Goal: Transaction & Acquisition: Purchase product/service

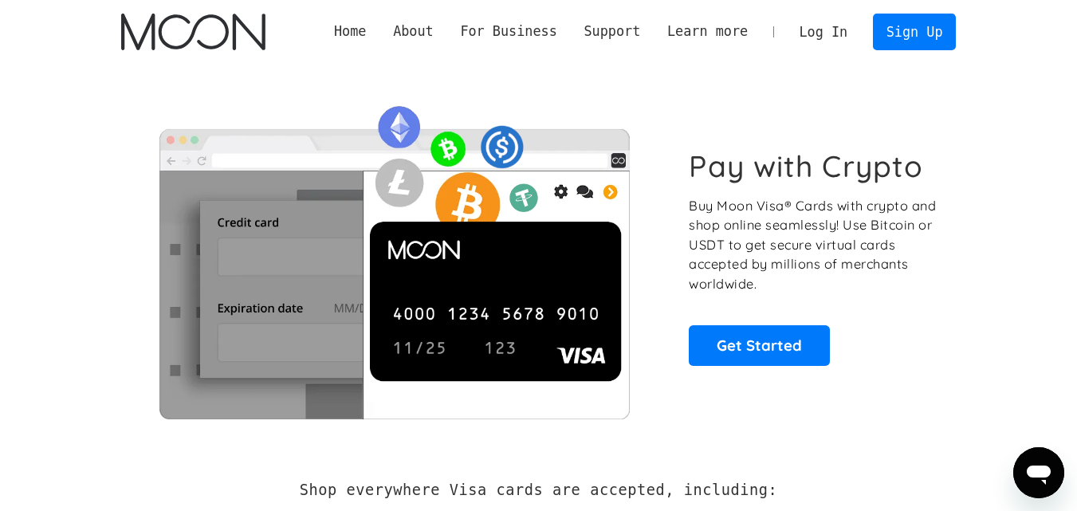
click at [837, 33] on link "Log In" at bounding box center [823, 31] width 75 height 35
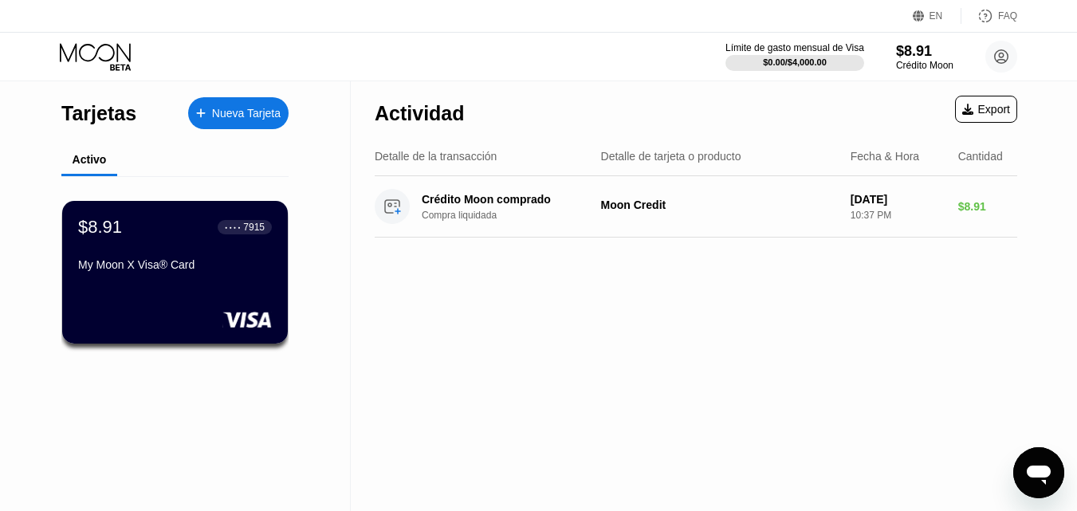
click at [571, 297] on div "Actividad Export Detalle de la transacción Detalle de tarjeta o producto Fecha …" at bounding box center [696, 296] width 690 height 430
click at [905, 58] on div "$8.91" at bounding box center [924, 50] width 58 height 17
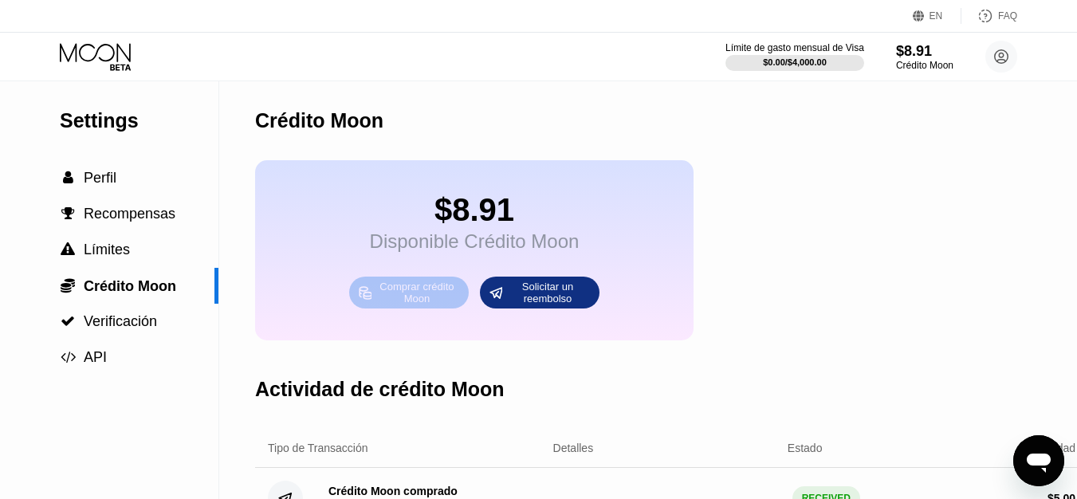
click at [421, 305] on div "Comprar crédito Moon" at bounding box center [417, 293] width 88 height 26
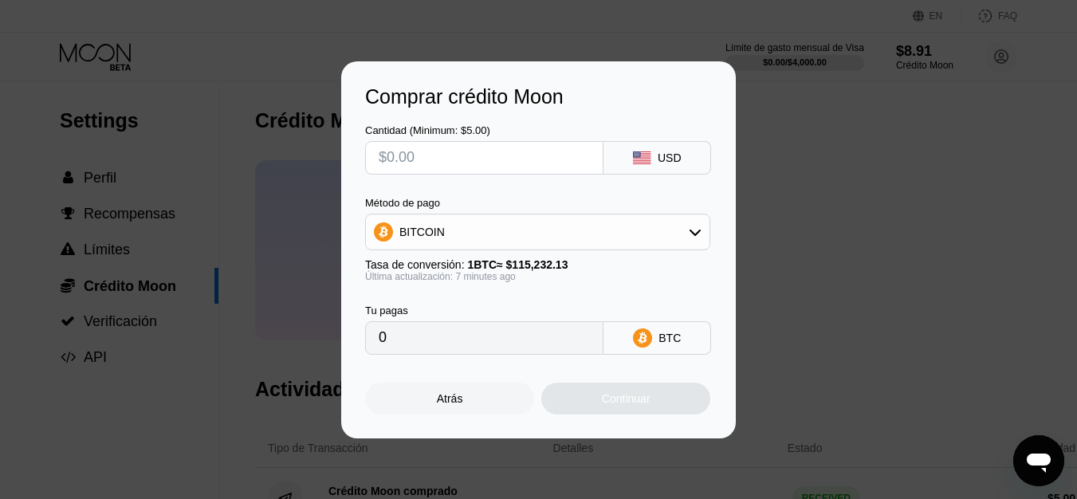
click at [453, 230] on div "BITCOIN" at bounding box center [537, 232] width 343 height 32
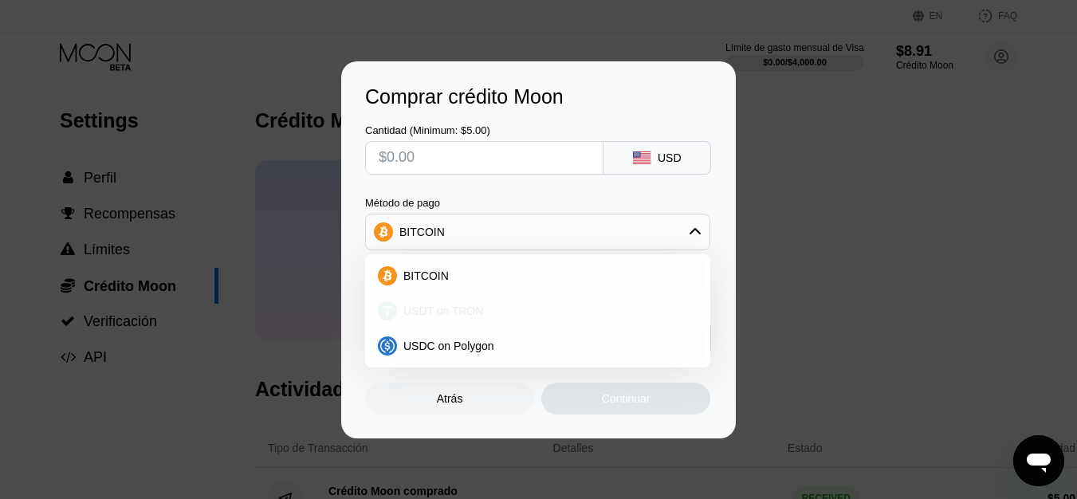
click at [453, 306] on span "USDT on TRON" at bounding box center [443, 310] width 80 height 13
type input "0.00"
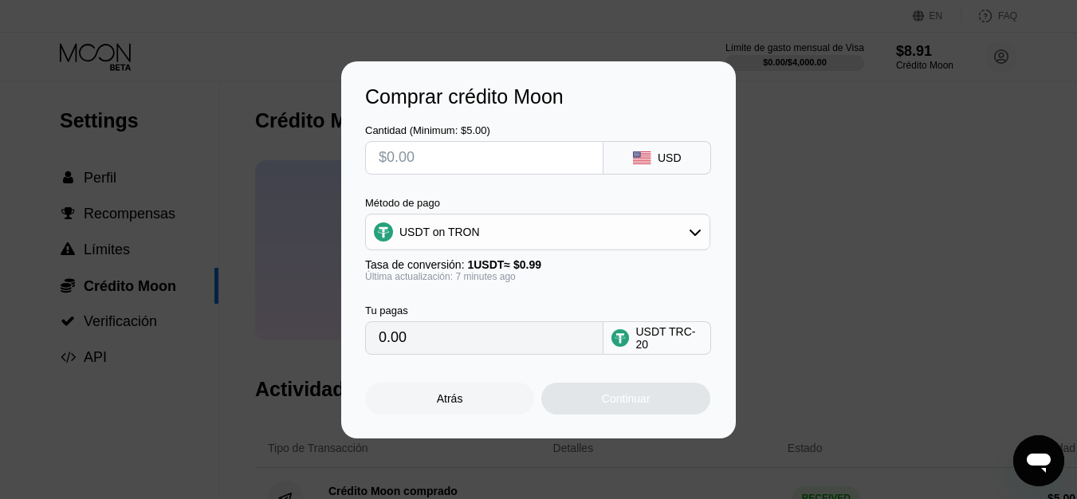
click at [516, 163] on input "text" at bounding box center [484, 158] width 211 height 32
type input "$5"
type input "5.05"
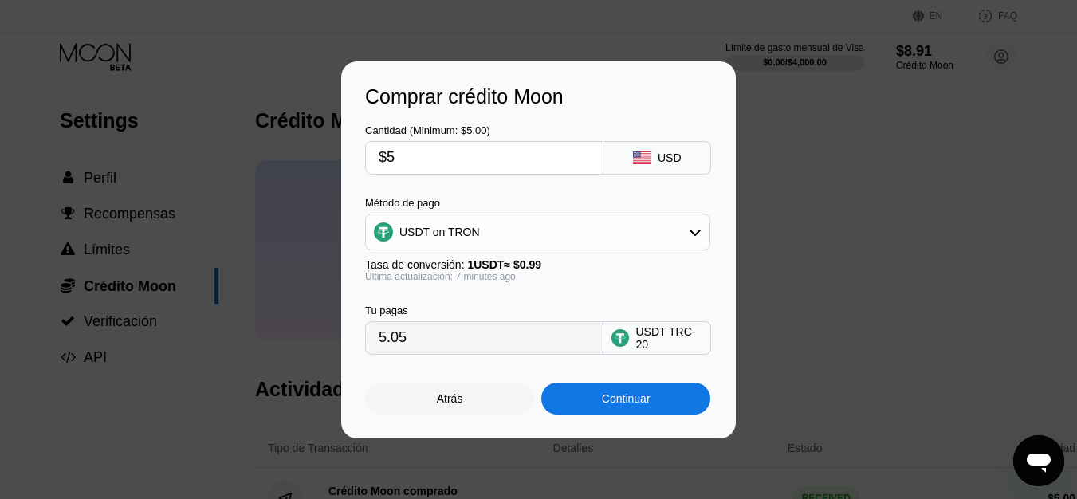
type input "$5"
click at [226, 292] on div "Comprar crédito Moon Cantidad (Minimum: $5.00) $5 USD Método de pago USDT on TR…" at bounding box center [538, 249] width 1077 height 377
click at [447, 395] on div "Atrás" at bounding box center [449, 399] width 169 height 32
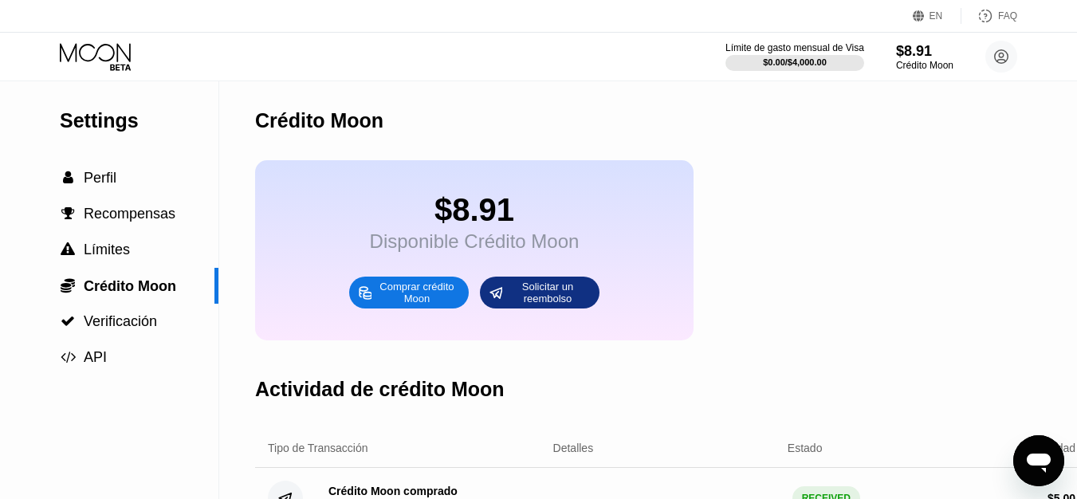
scroll to position [80, 0]
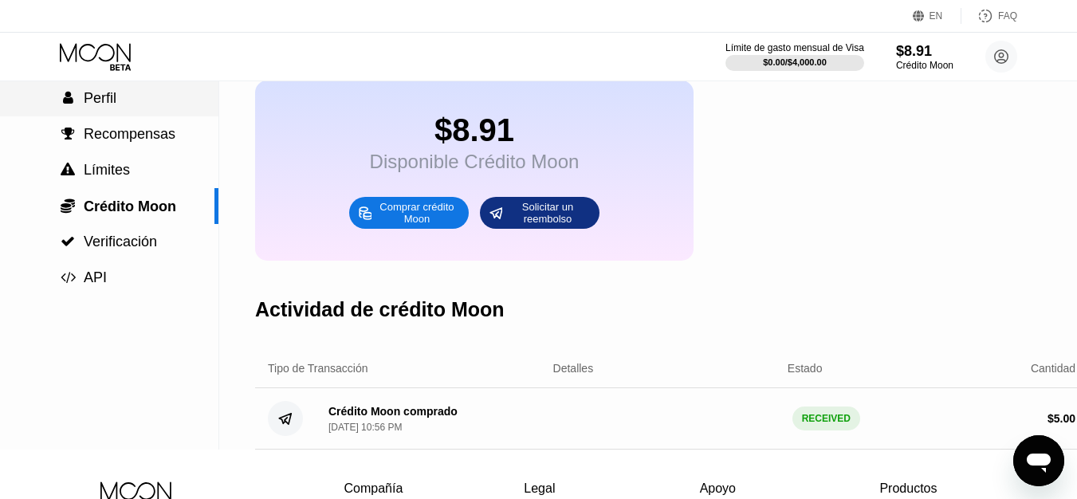
click at [104, 103] on span "Perfil" at bounding box center [100, 98] width 33 height 16
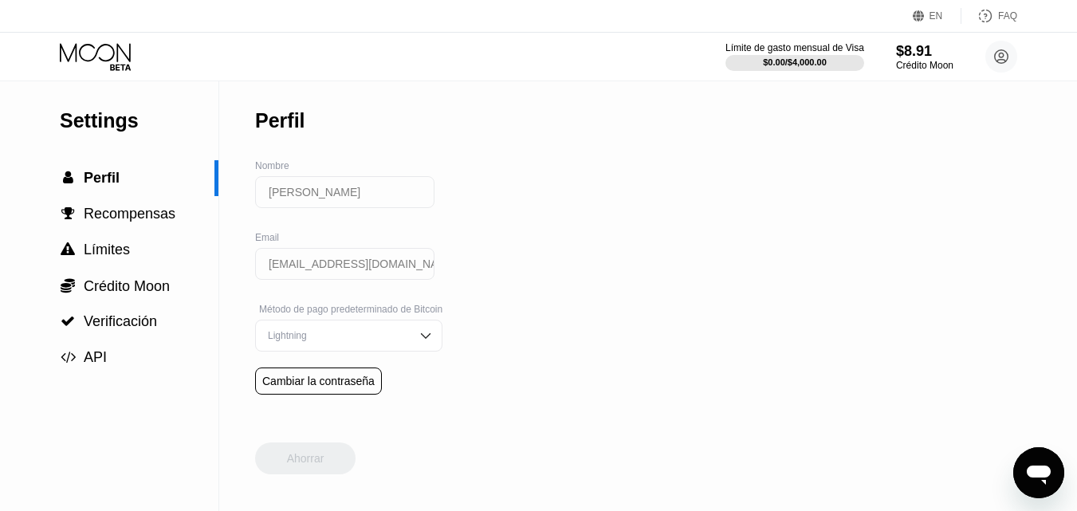
click at [114, 52] on icon at bounding box center [95, 52] width 71 height 18
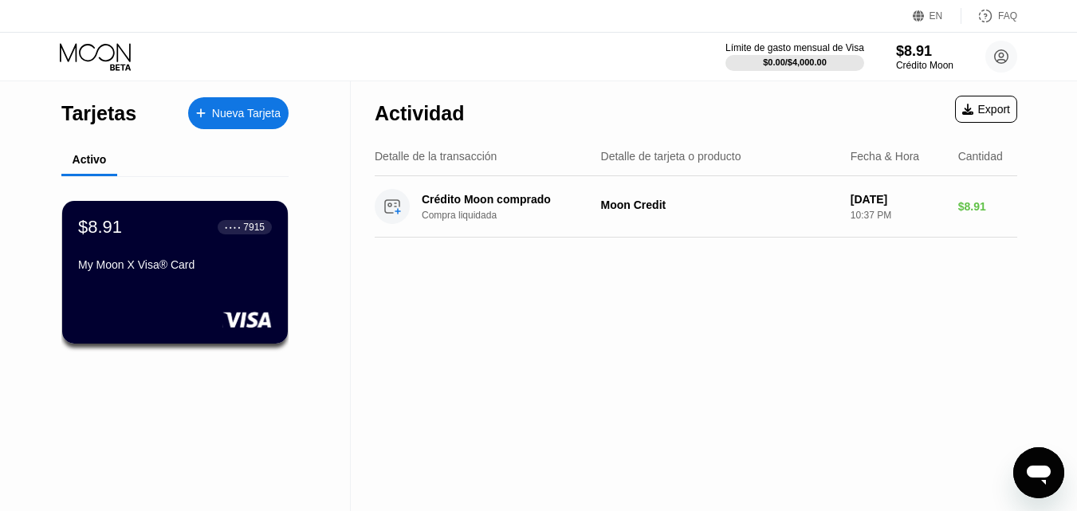
click at [220, 315] on div at bounding box center [175, 320] width 194 height 16
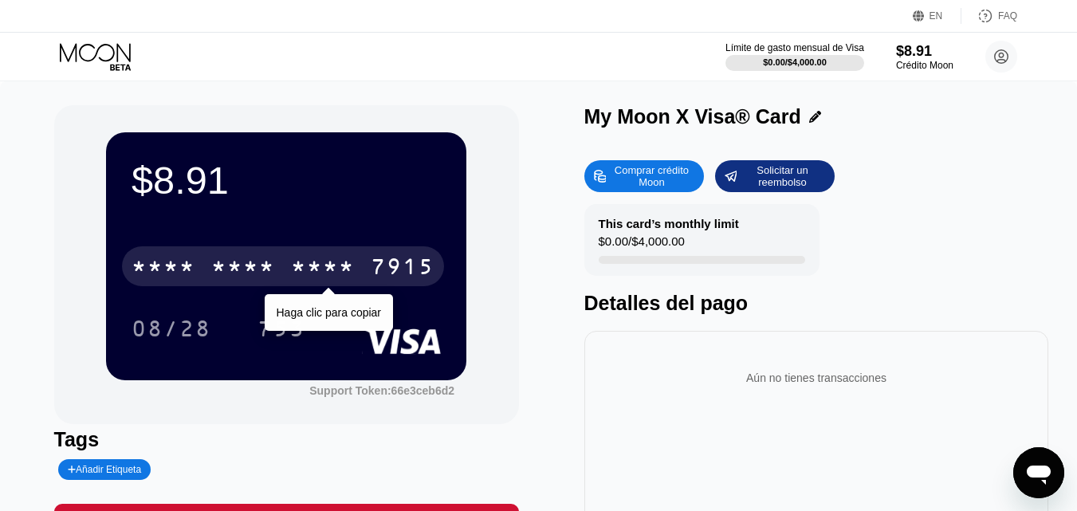
click at [241, 270] on div "* * * *" at bounding box center [243, 269] width 64 height 26
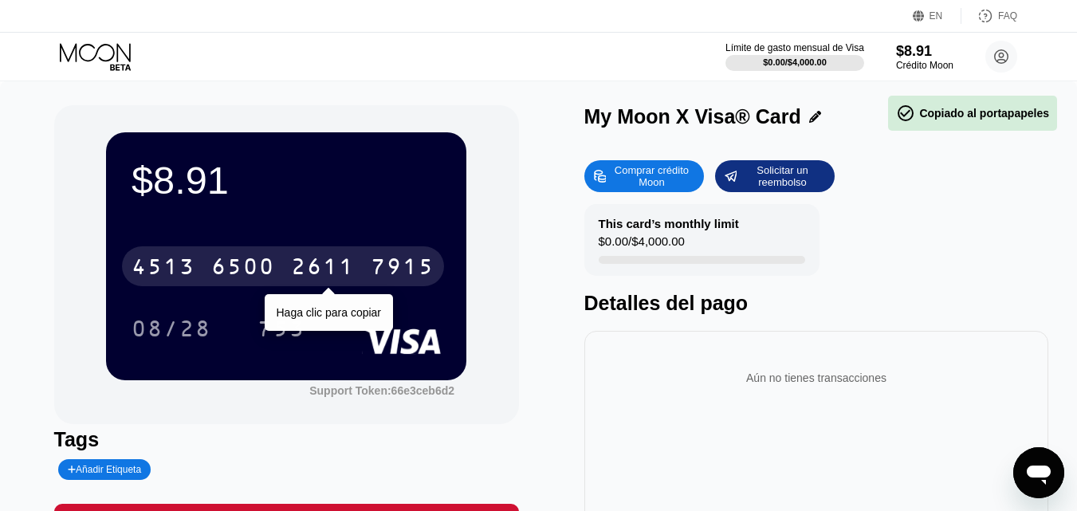
click at [343, 259] on div "2611" at bounding box center [323, 269] width 64 height 26
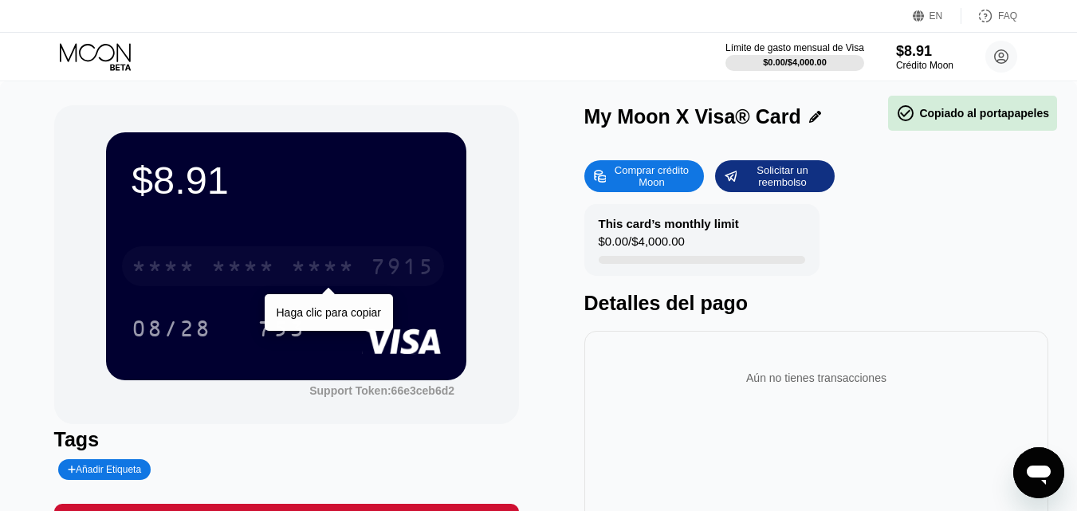
click at [343, 259] on div "* * * *" at bounding box center [323, 269] width 64 height 26
drag, startPoint x: 433, startPoint y: 264, endPoint x: 336, endPoint y: 265, distance: 96.4
click at [336, 265] on div "4513 6500 2611 7915" at bounding box center [283, 266] width 322 height 40
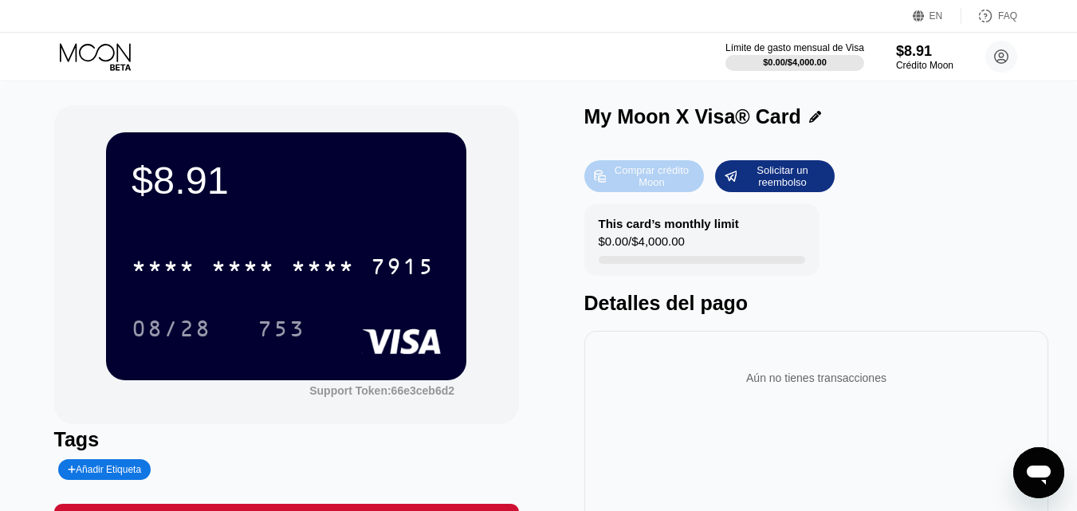
click at [643, 170] on div "Comprar crédito Moon" at bounding box center [651, 176] width 88 height 26
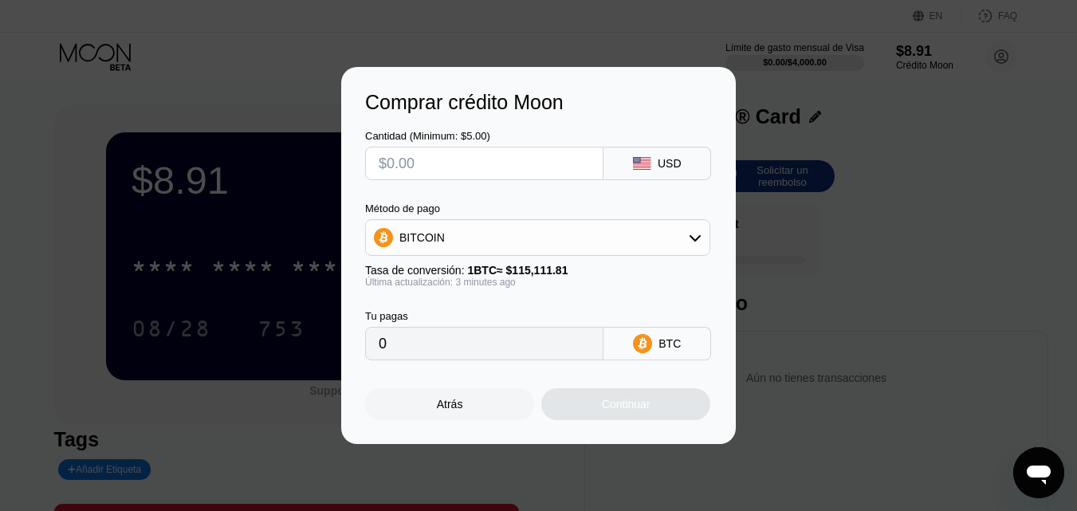
click at [571, 161] on input "text" at bounding box center [484, 163] width 211 height 32
type input "$5"
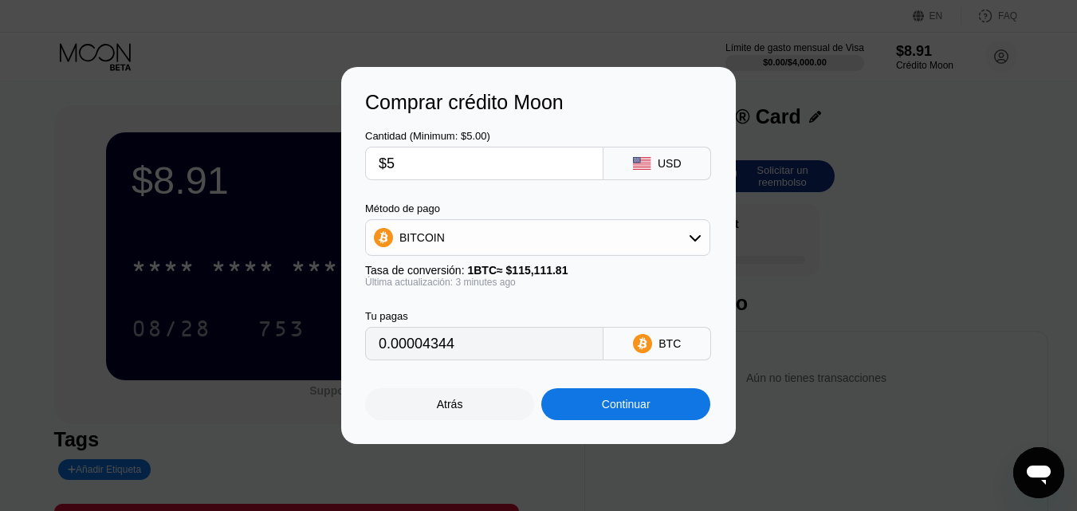
type input "0.00004344"
type input "$5"
click at [571, 244] on div "BITCOIN" at bounding box center [537, 238] width 343 height 32
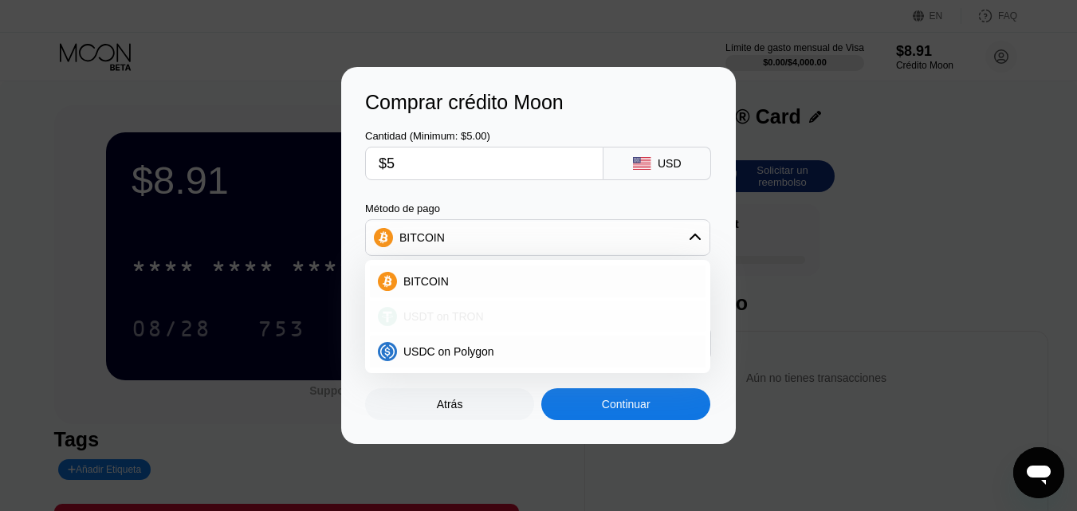
click at [551, 318] on div "USDT on TRON" at bounding box center [547, 316] width 300 height 13
type input "5.05"
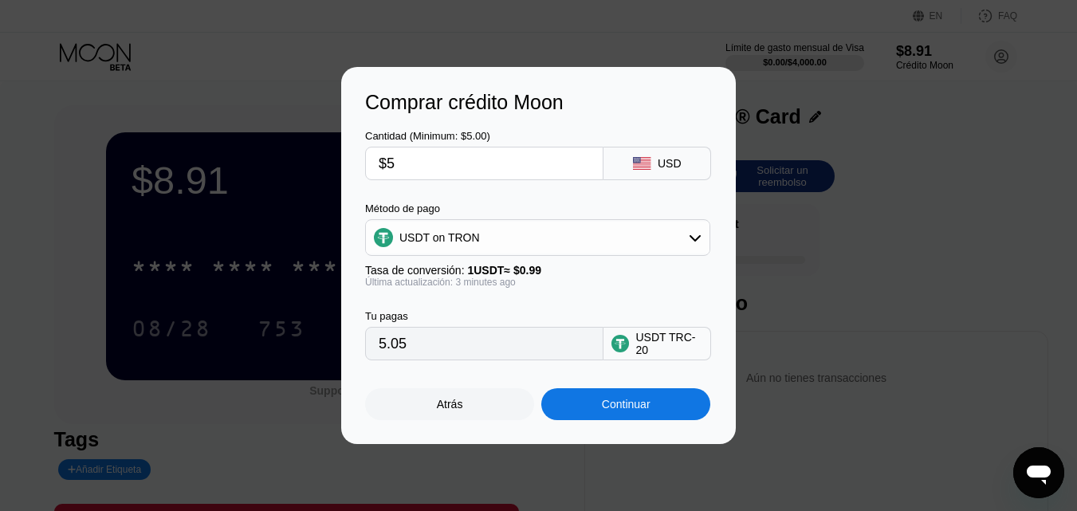
click at [661, 409] on div "Continuar" at bounding box center [625, 404] width 169 height 32
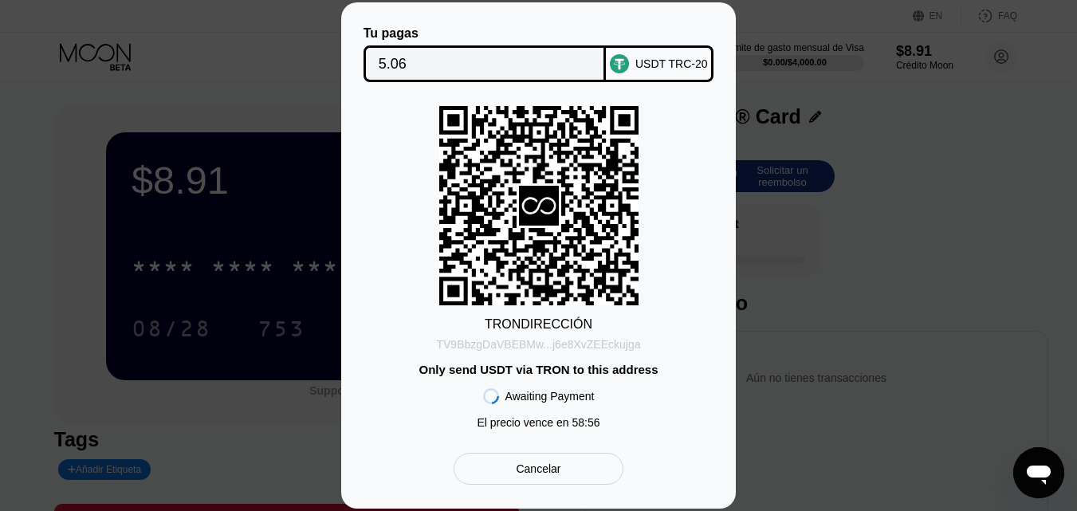
click at [605, 347] on div "TV9BbzgDaVBEBMw...j6e8XvZEEckujga" at bounding box center [538, 344] width 204 height 13
click at [866, 210] on div "Tu pagas 5.06 USDT TRC-20 TRON DIRECCIÓN TV9BbzgDaVBEBMw...j6e8XvZEEckujga Only…" at bounding box center [538, 255] width 1077 height 506
click at [581, 467] on div "Cancelar" at bounding box center [538, 469] width 170 height 32
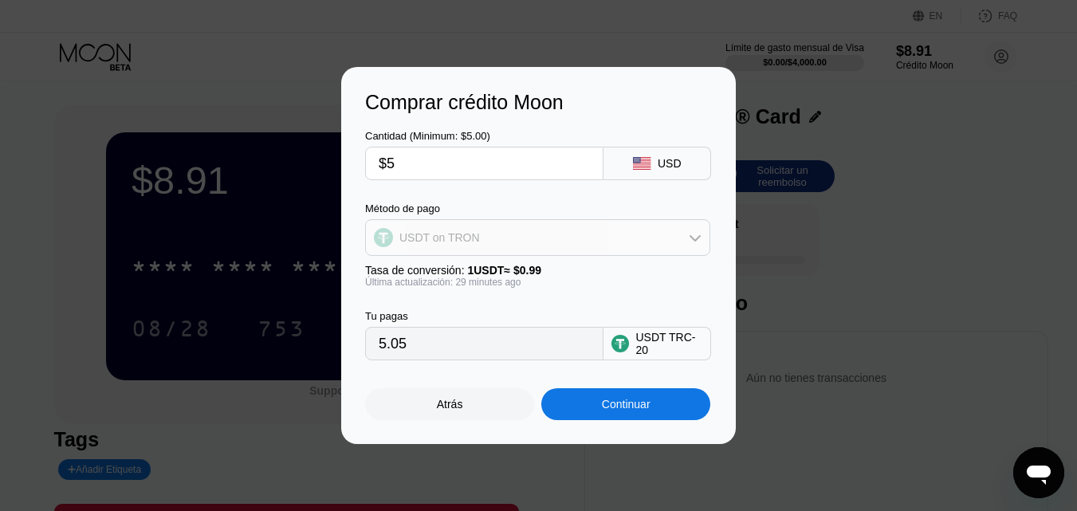
click at [647, 241] on div "USDT on TRON" at bounding box center [537, 238] width 343 height 32
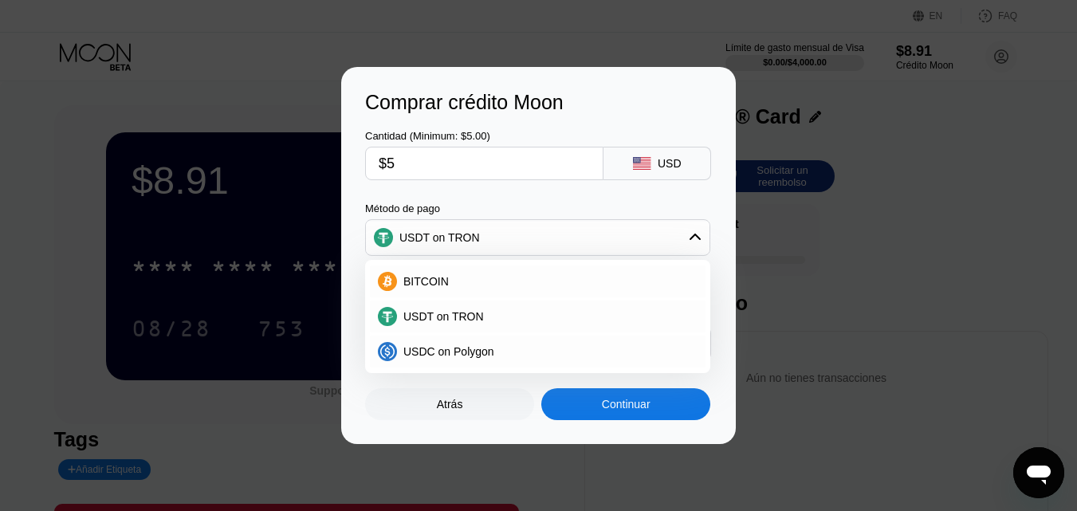
click at [779, 338] on div "Comprar crédito Moon Cantidad (Minimum: $5.00) $5 USD Método de pago USDT on TR…" at bounding box center [538, 255] width 1077 height 377
click at [485, 355] on span "USDC on Polygon" at bounding box center [448, 351] width 91 height 13
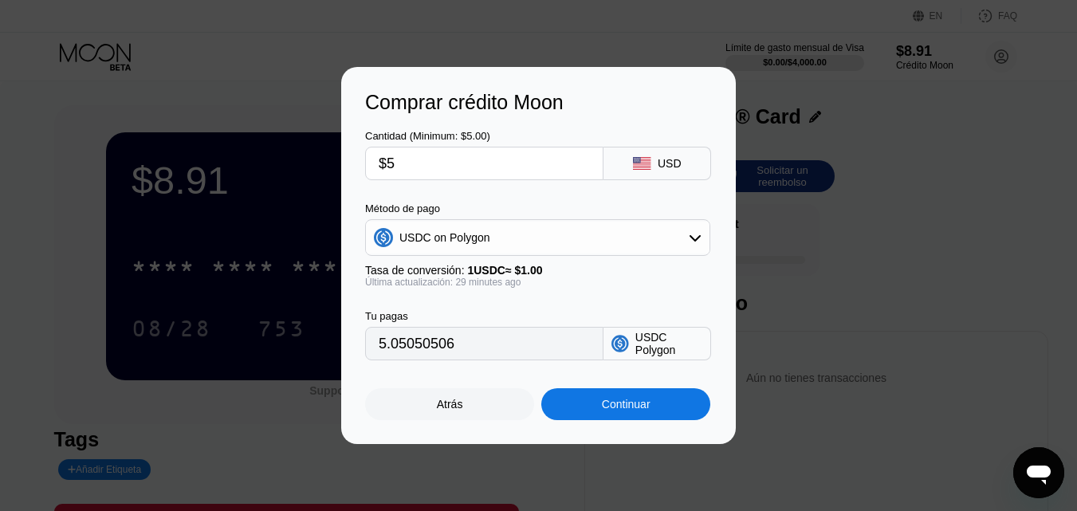
type input "5.00000000"
click at [553, 238] on div "USDC on Polygon" at bounding box center [537, 238] width 343 height 32
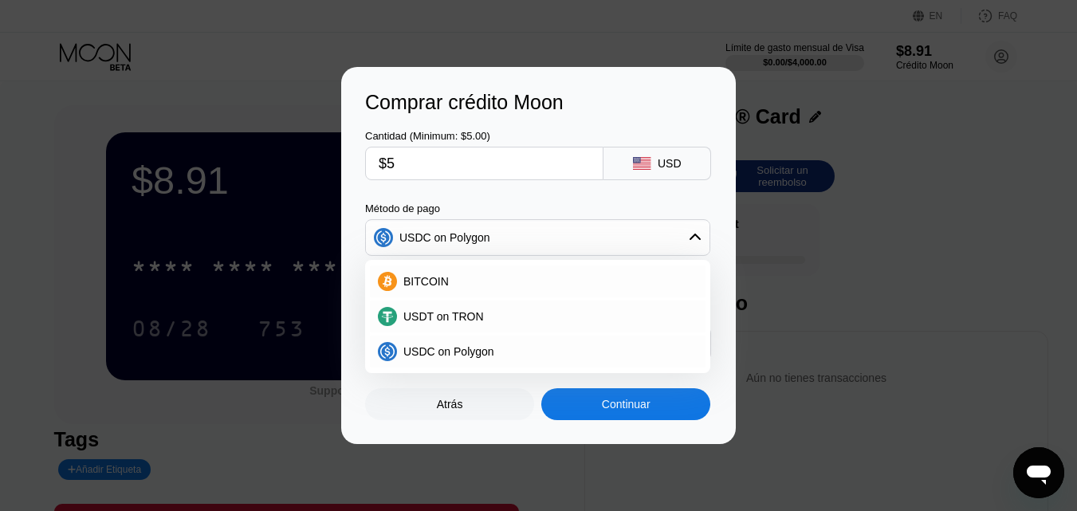
click at [493, 409] on div "Atrás" at bounding box center [449, 404] width 169 height 32
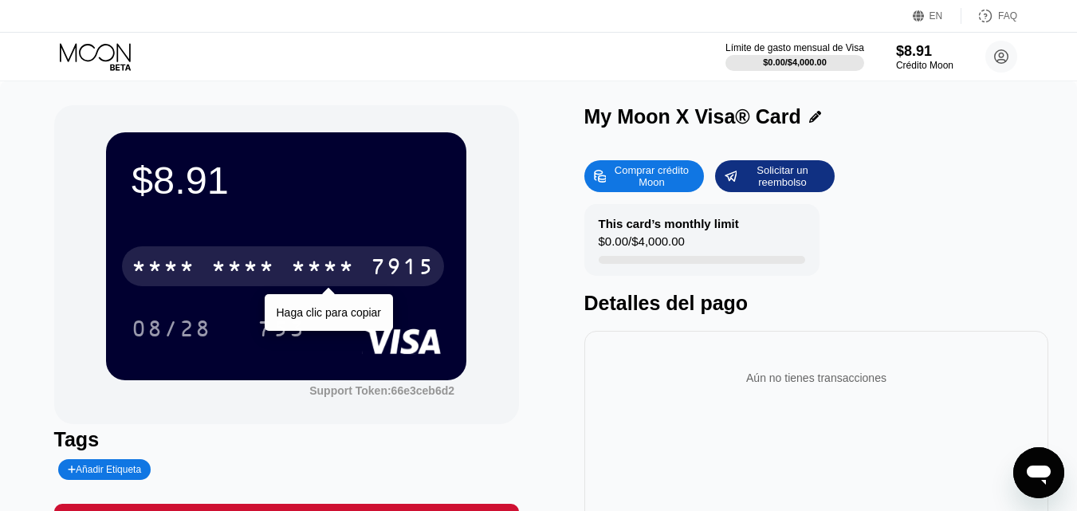
scroll to position [80, 0]
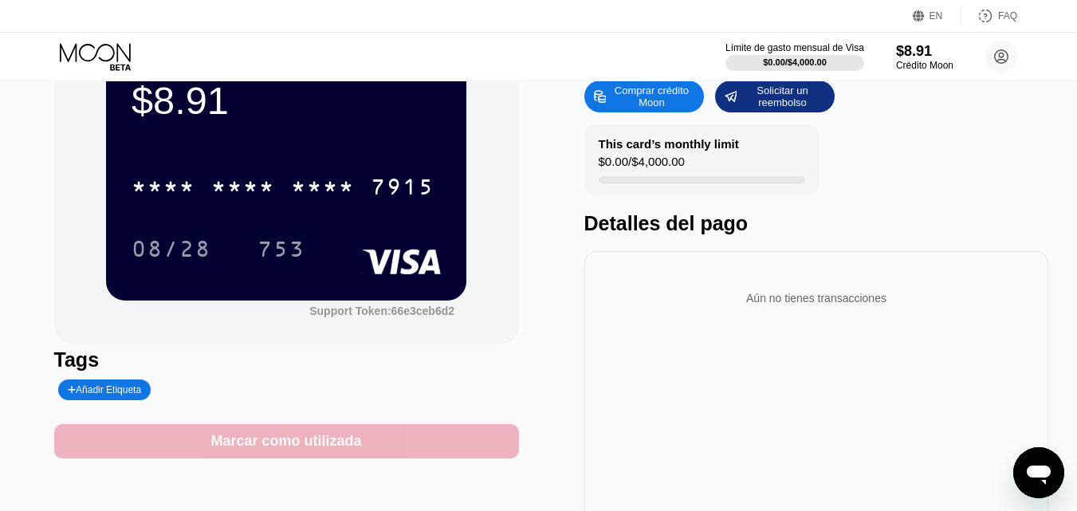
click at [380, 450] on div "Marcar como utilizada" at bounding box center [286, 441] width 465 height 34
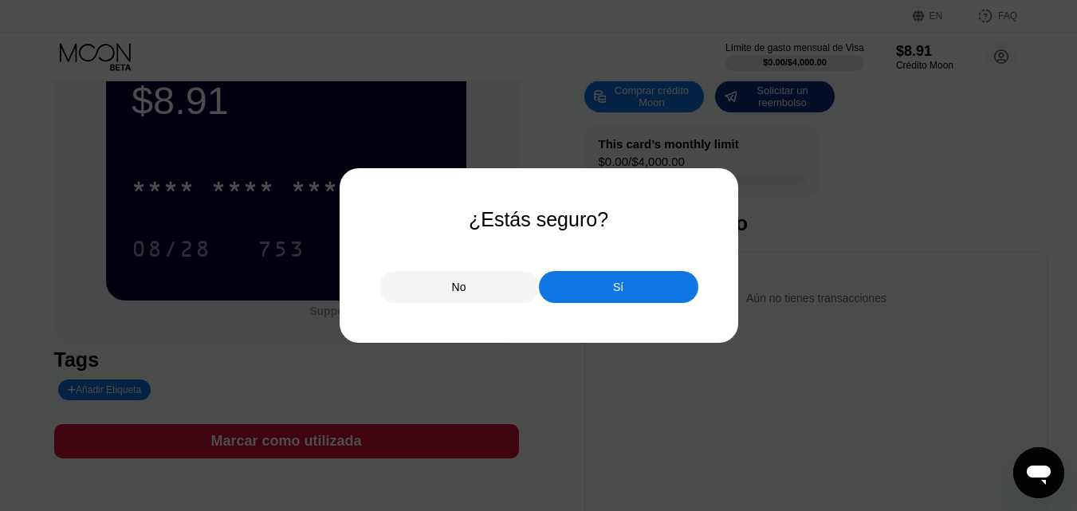
click at [589, 291] on div "Sí" at bounding box center [618, 287] width 159 height 32
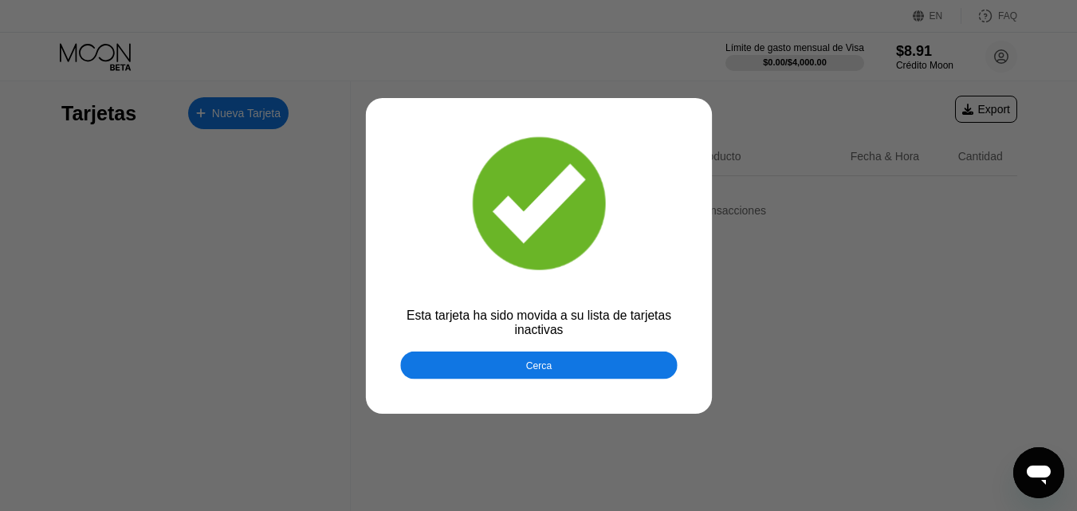
scroll to position [0, 0]
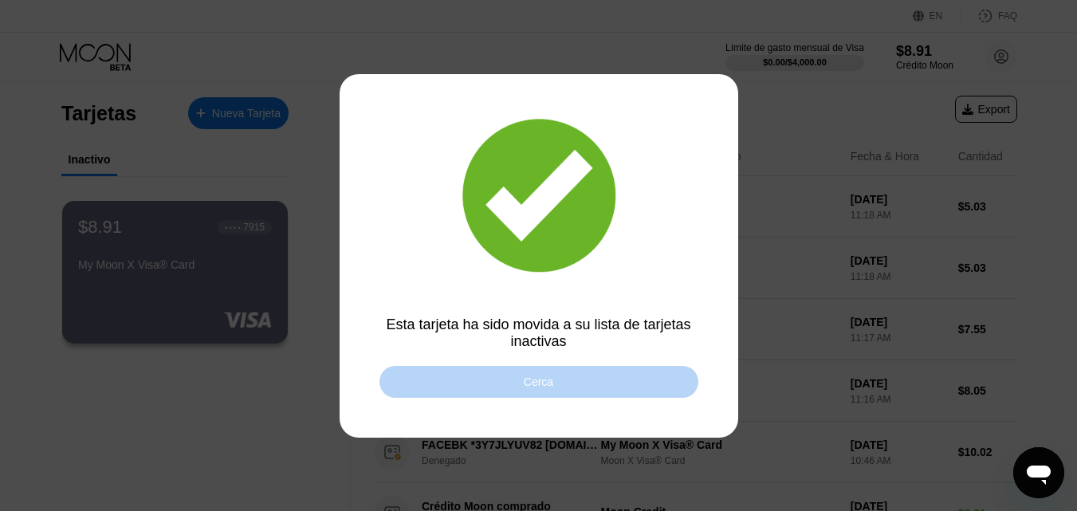
click at [553, 379] on div "Cerca" at bounding box center [538, 382] width 319 height 32
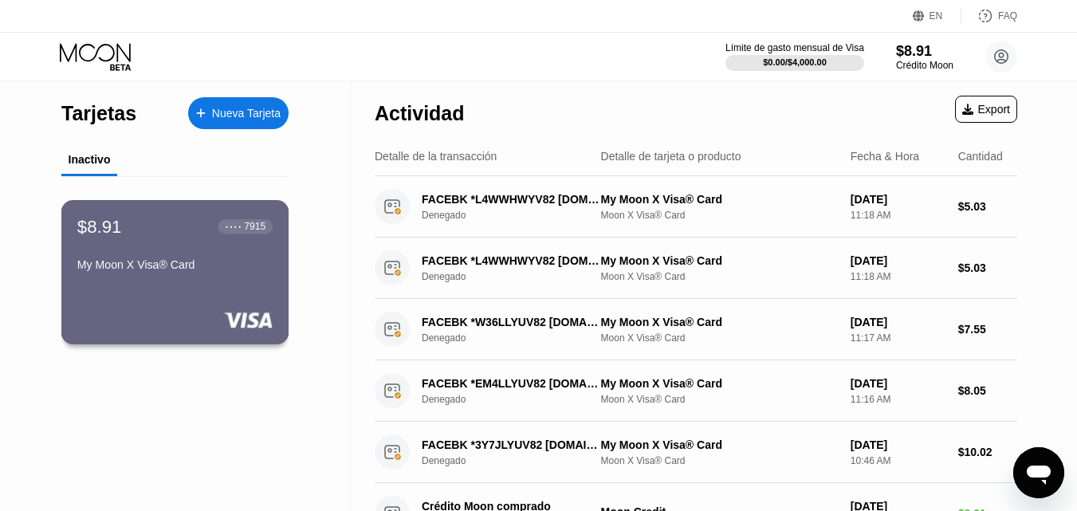
click at [221, 230] on div "● ● ● ● 7915" at bounding box center [245, 226] width 55 height 14
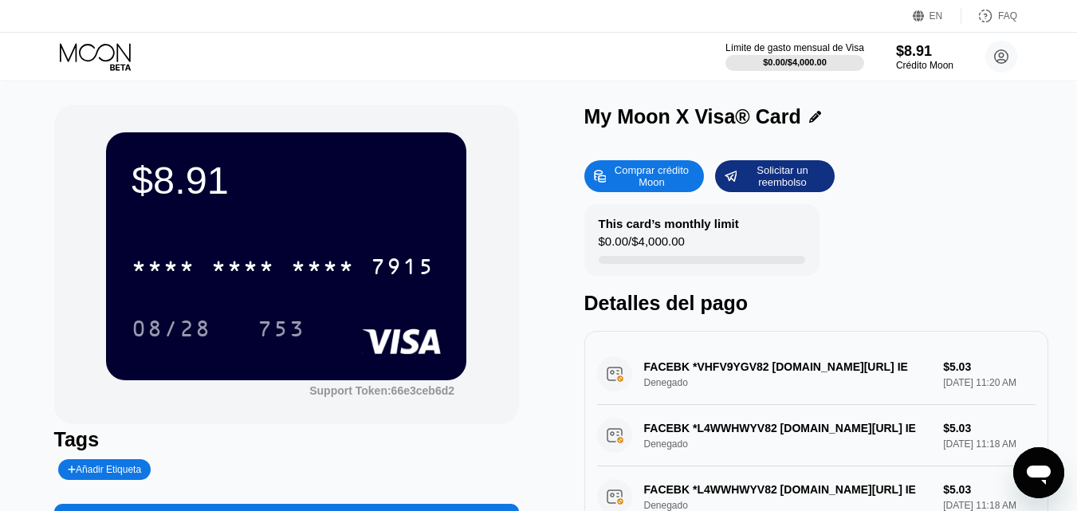
click at [777, 377] on div "FACEBK *VHFV9YGV82 fb.me/ads IE Denegado $5.03 Sep 19, 2025 11:20 AM" at bounding box center [816, 373] width 439 height 61
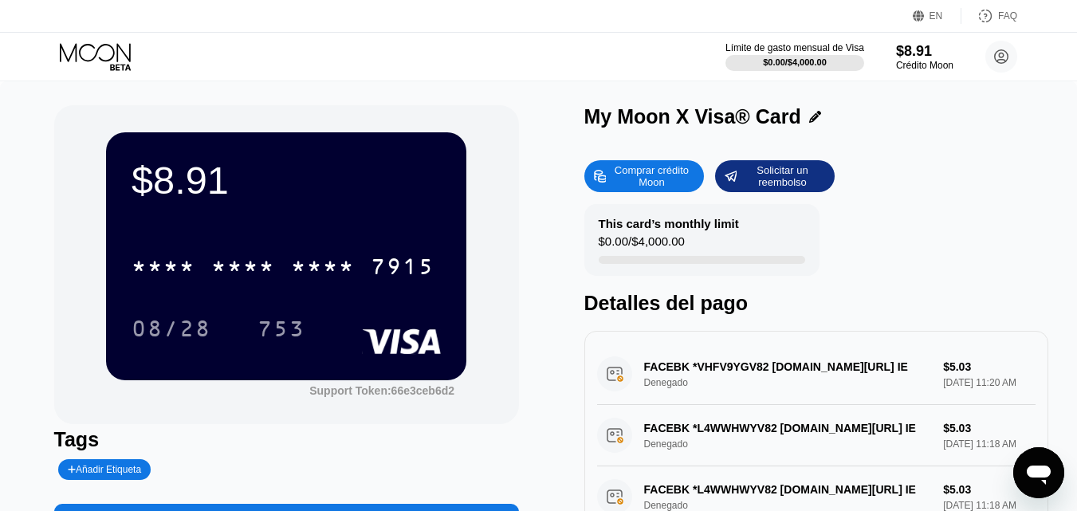
click at [777, 377] on div "FACEBK *VHFV9YGV82 fb.me/ads IE Denegado $5.03 Sep 19, 2025 11:20 AM" at bounding box center [816, 373] width 439 height 61
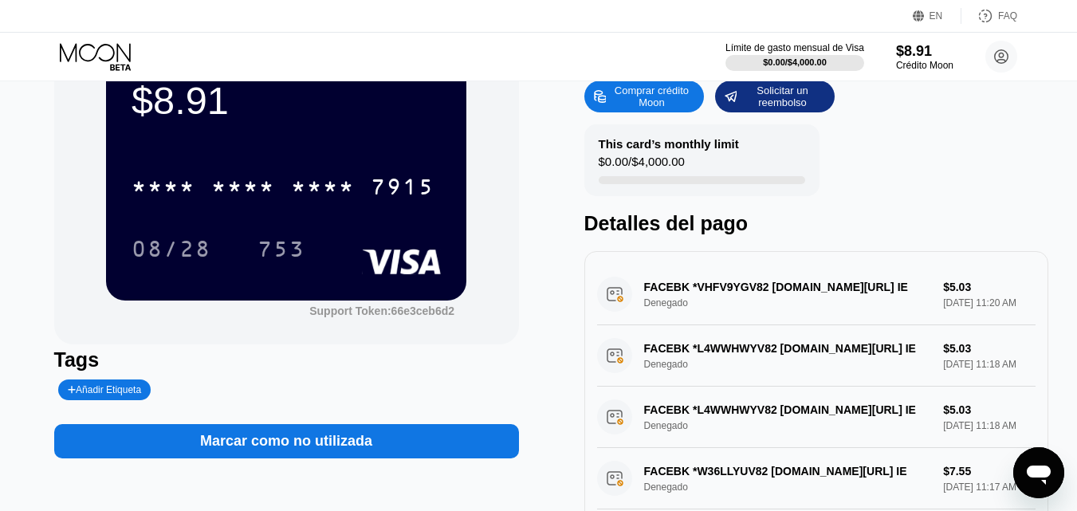
scroll to position [239, 0]
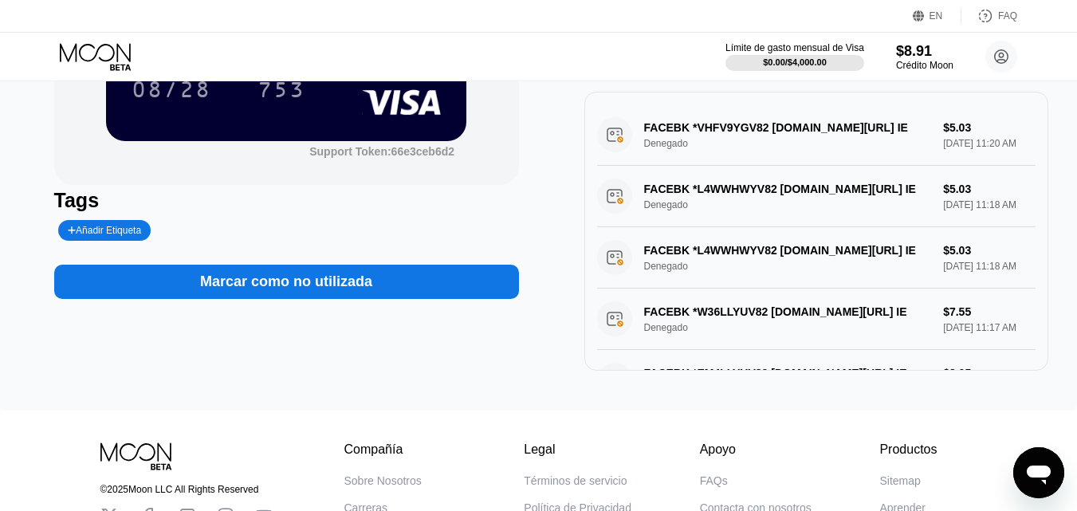
click at [376, 275] on div "Marcar como no utilizada" at bounding box center [286, 282] width 465 height 34
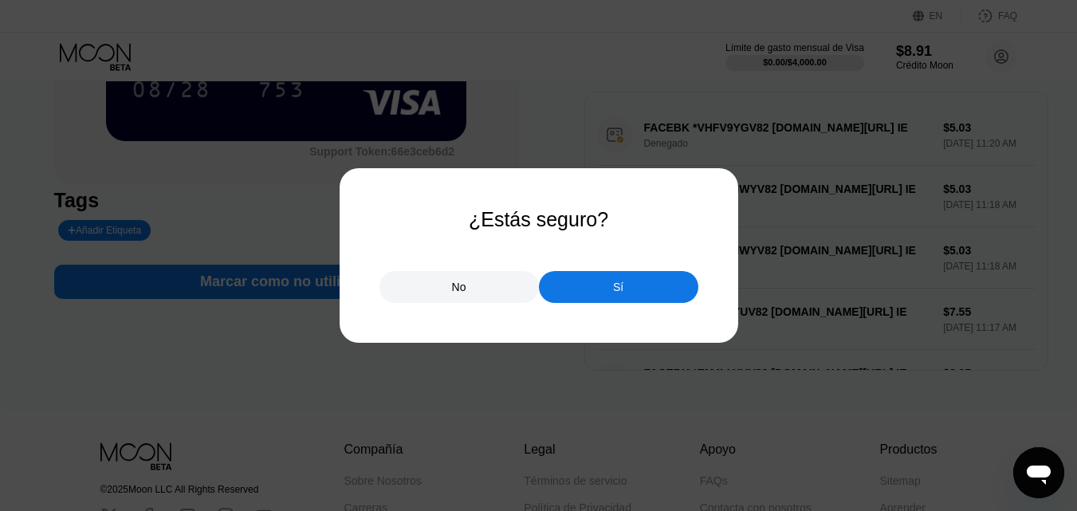
click at [642, 289] on div "Sí" at bounding box center [618, 287] width 159 height 32
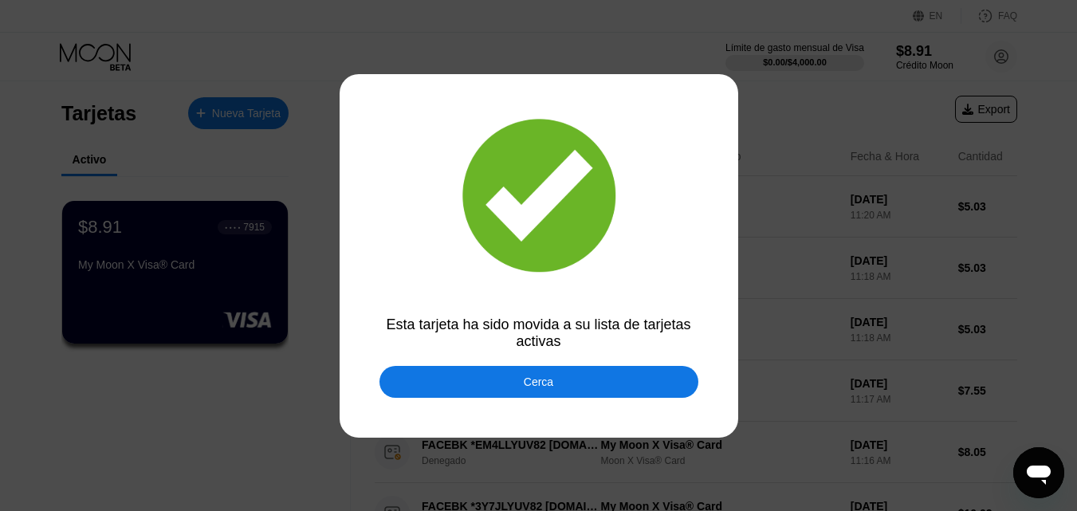
click at [571, 385] on div "Cerca" at bounding box center [538, 382] width 319 height 32
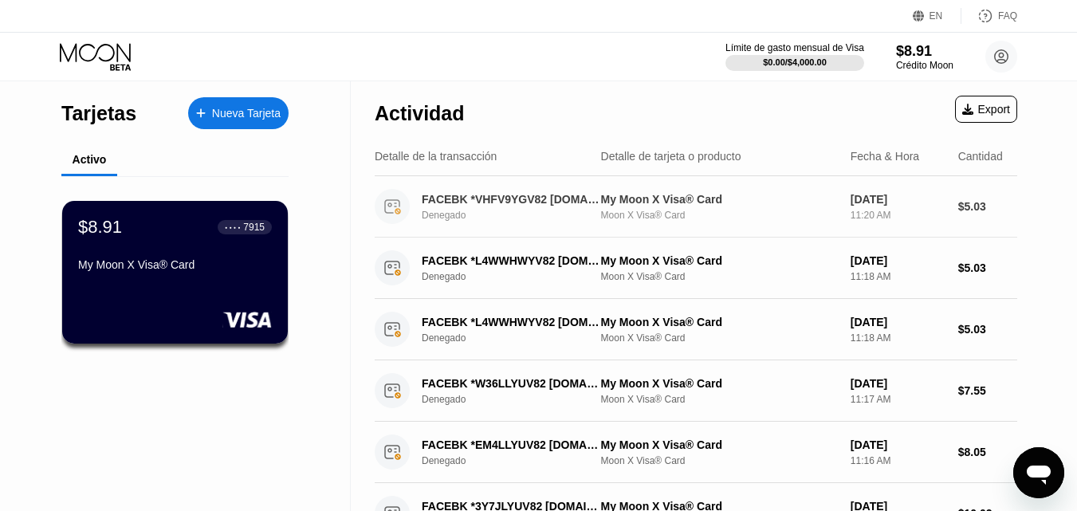
click at [496, 202] on div "FACEBK *VHFV9YGV82 fb.me/ads IE" at bounding box center [511, 199] width 179 height 13
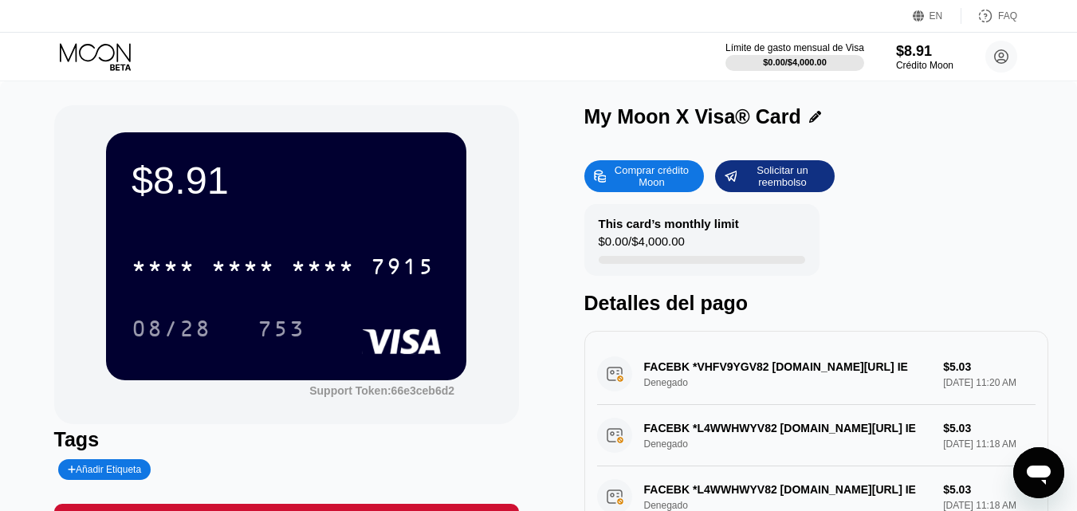
scroll to position [159, 0]
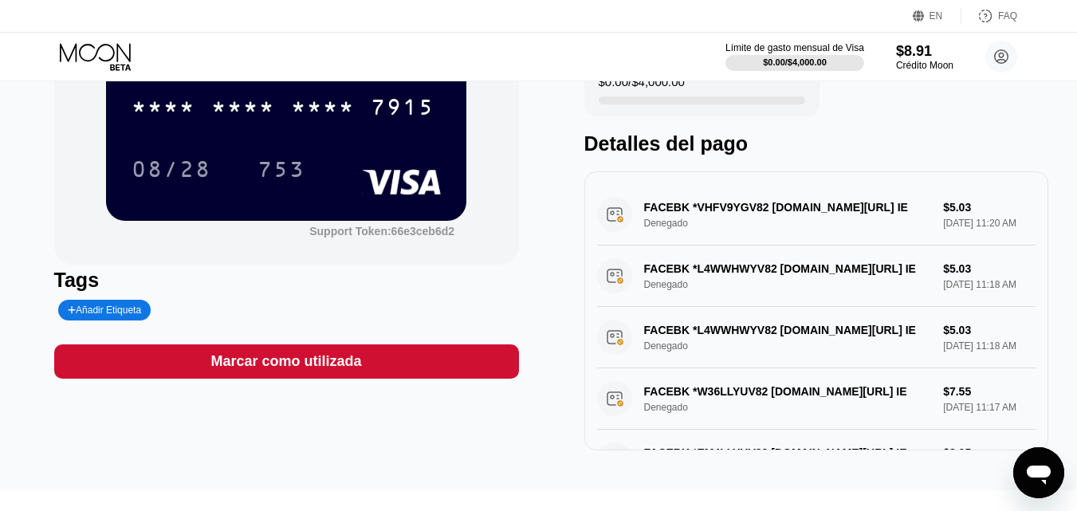
click at [761, 207] on div "FACEBK *VHFV9YGV82 fb.me/ads IE Denegado $5.03 Sep 19, 2025 11:20 AM" at bounding box center [816, 214] width 439 height 61
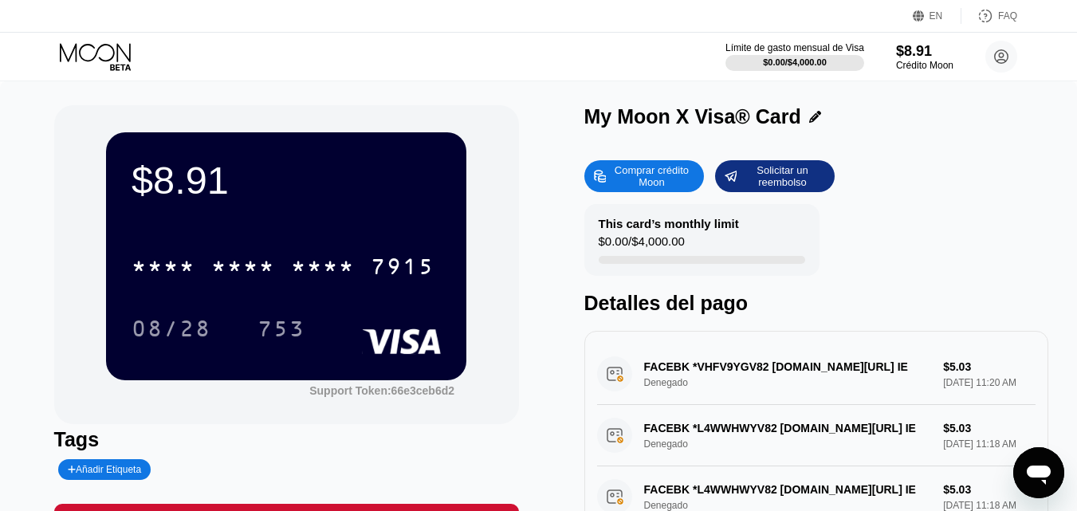
click at [116, 58] on icon at bounding box center [97, 57] width 74 height 28
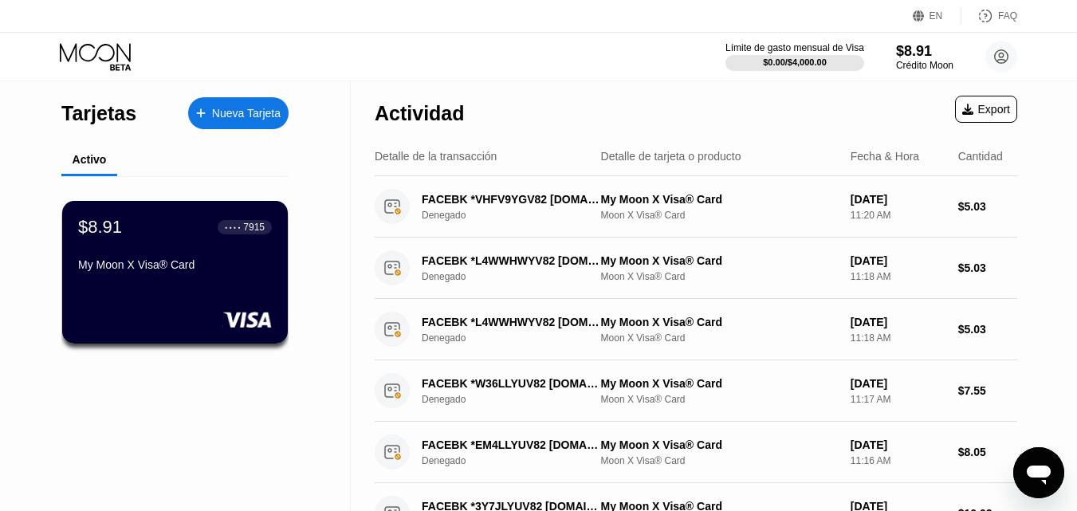
click at [117, 43] on icon at bounding box center [97, 57] width 74 height 28
click at [126, 57] on icon at bounding box center [95, 52] width 71 height 18
click at [1003, 57] on icon at bounding box center [1001, 57] width 9 height 9
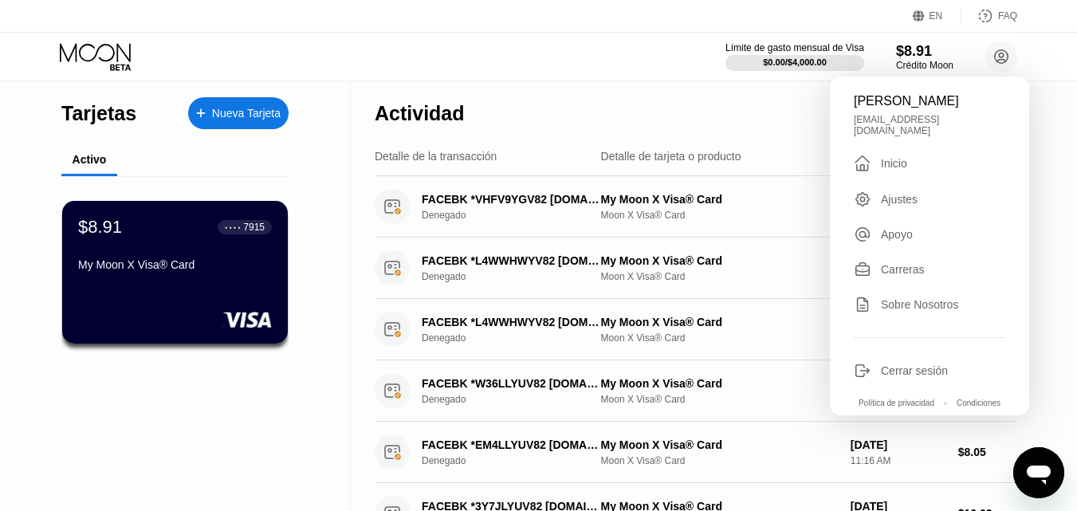
click at [912, 154] on div " Inicio" at bounding box center [929, 163] width 151 height 19
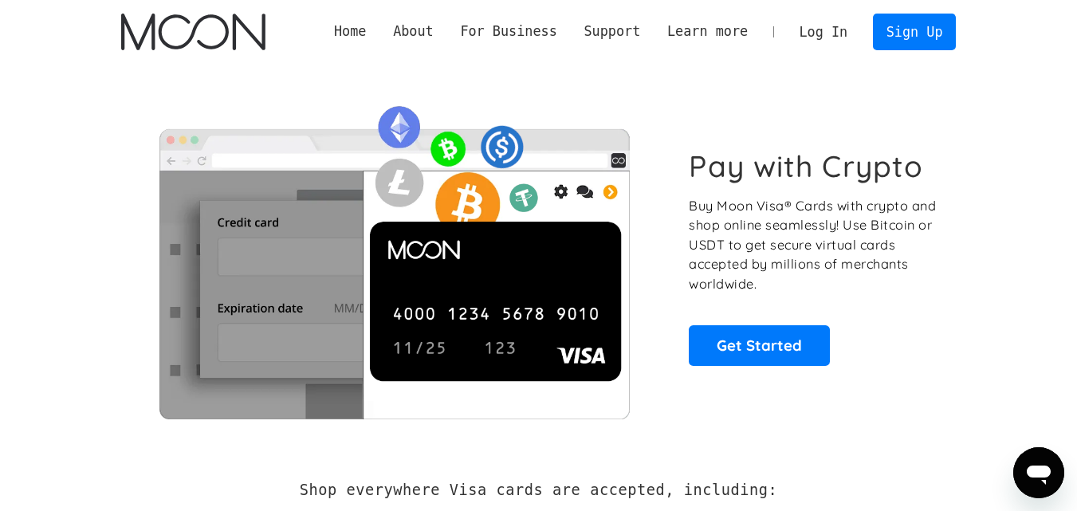
click at [805, 34] on link "Log In" at bounding box center [823, 31] width 75 height 35
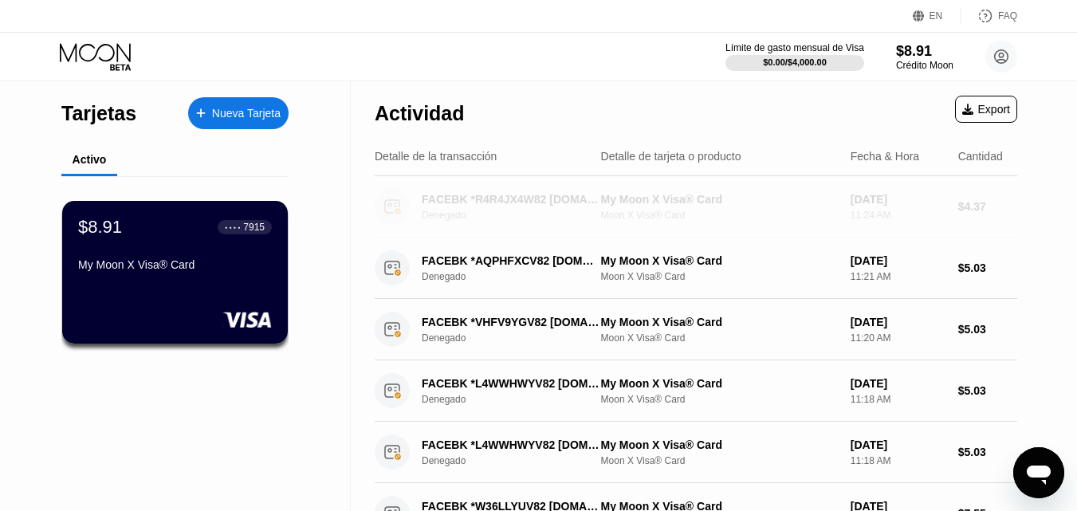
click at [712, 195] on div "My Moon X Visa® Card" at bounding box center [719, 199] width 237 height 13
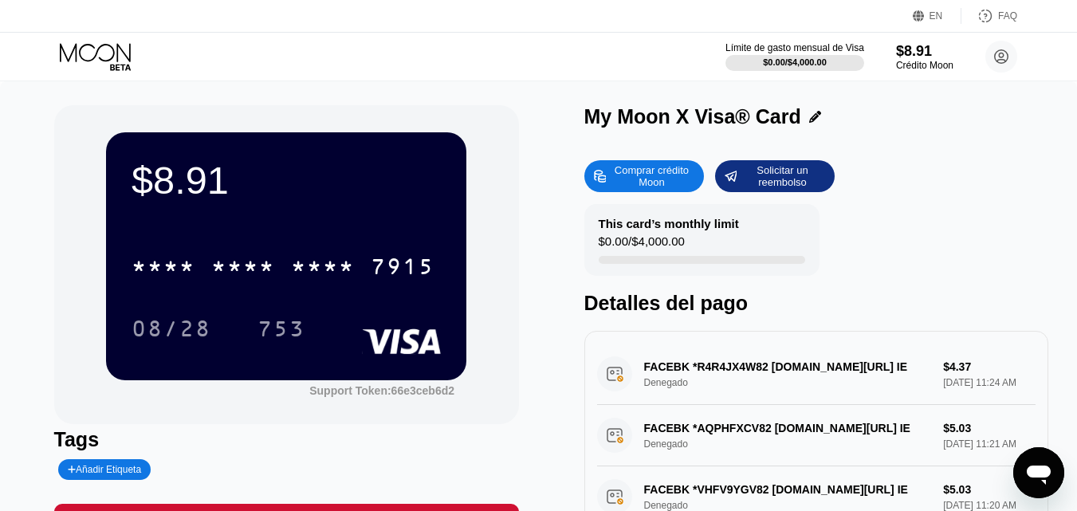
click at [991, 17] on icon at bounding box center [985, 16] width 16 height 16
click at [791, 181] on div "Solicitar un reembolso" at bounding box center [782, 176] width 88 height 26
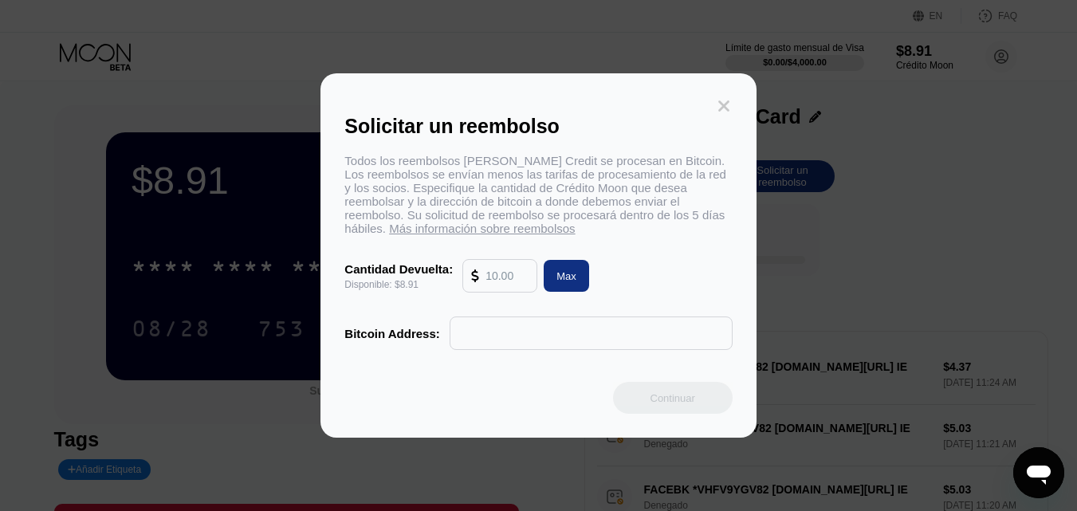
click at [730, 97] on icon at bounding box center [724, 106] width 18 height 18
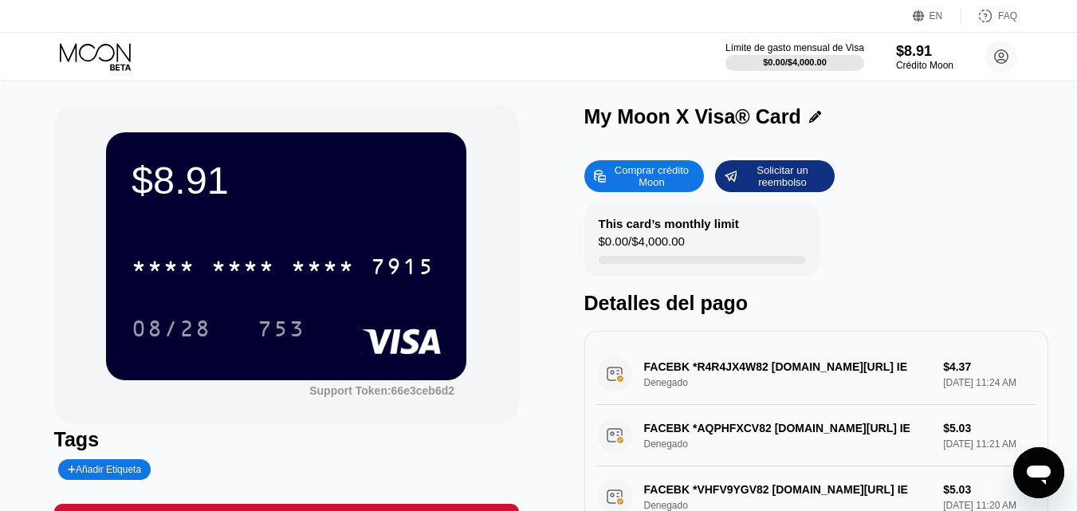
click at [864, 375] on div "FACEBK *R4R4JX4W82 fb.me/ads IE Denegado $4.37 Sep 19, 2025 11:24 AM" at bounding box center [816, 373] width 439 height 61
click at [814, 373] on div "FACEBK *R4R4JX4W82 fb.me/ads IE Denegado $4.37 Sep 19, 2025 11:24 AM" at bounding box center [816, 373] width 439 height 61
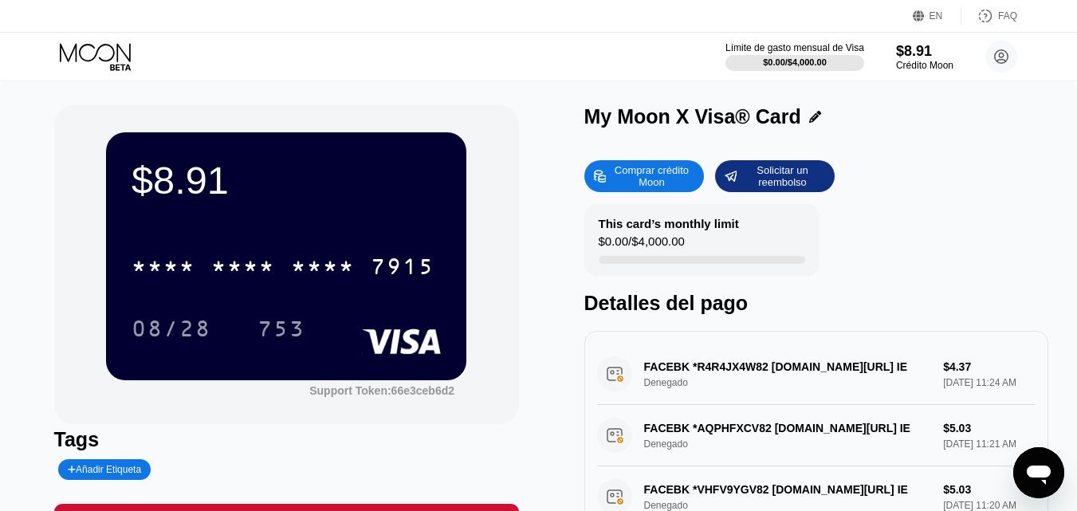
click at [814, 373] on div "FACEBK *R4R4JX4W82 fb.me/ads IE Denegado $4.37 Sep 19, 2025 11:24 AM" at bounding box center [816, 373] width 439 height 61
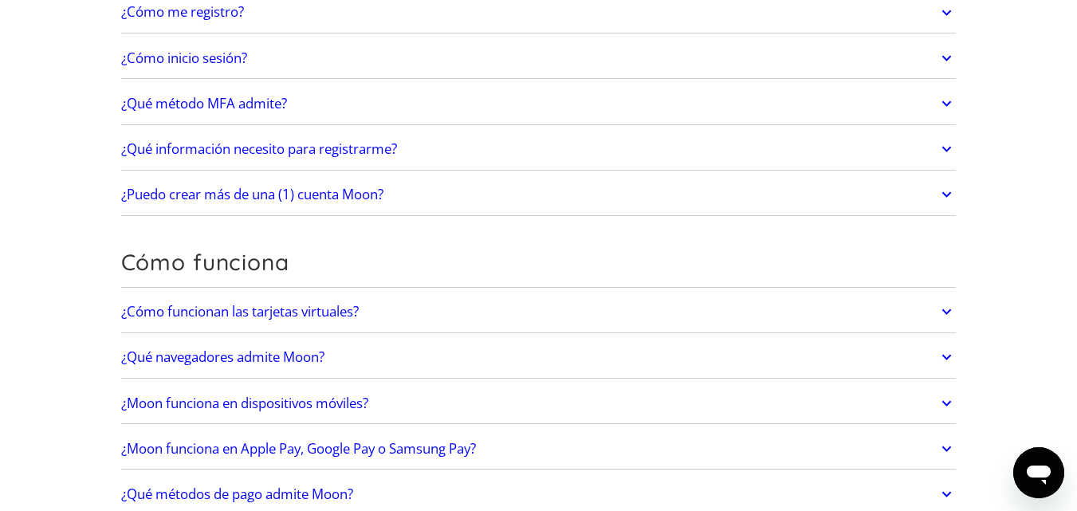
scroll to position [398, 0]
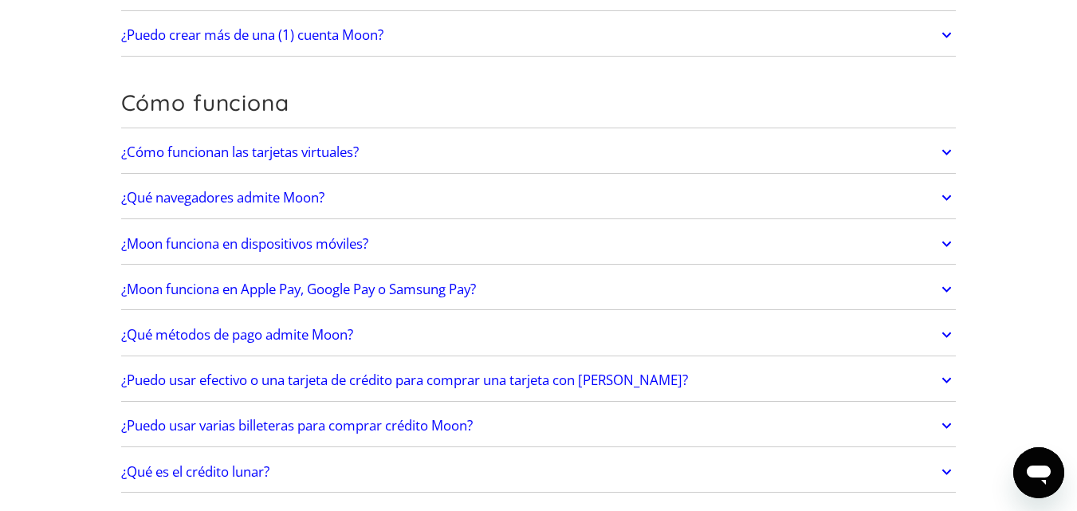
click at [315, 339] on font "¿Qué métodos de pago admite Moon?" at bounding box center [237, 334] width 232 height 18
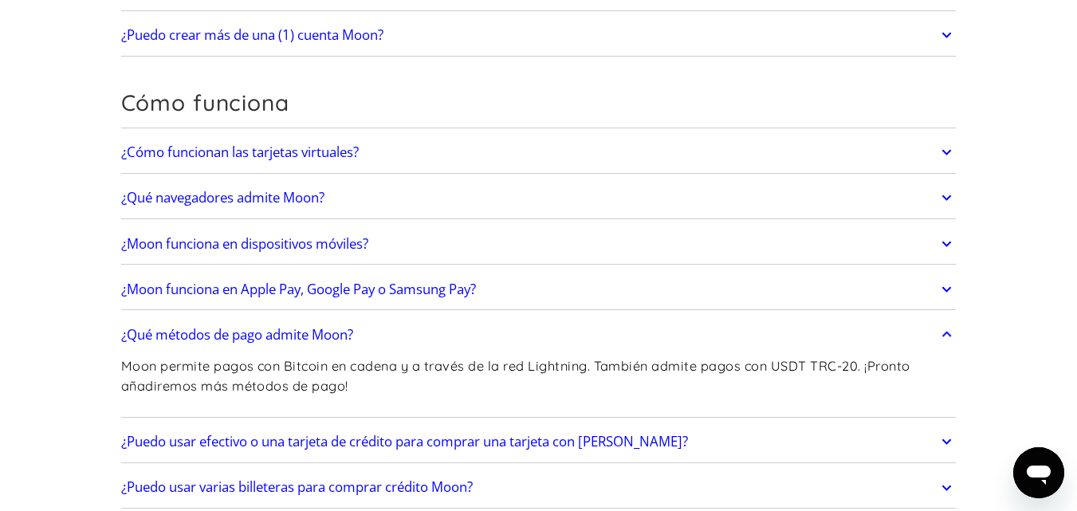
click at [315, 339] on font "¿Qué métodos de pago admite Moon?" at bounding box center [237, 334] width 232 height 18
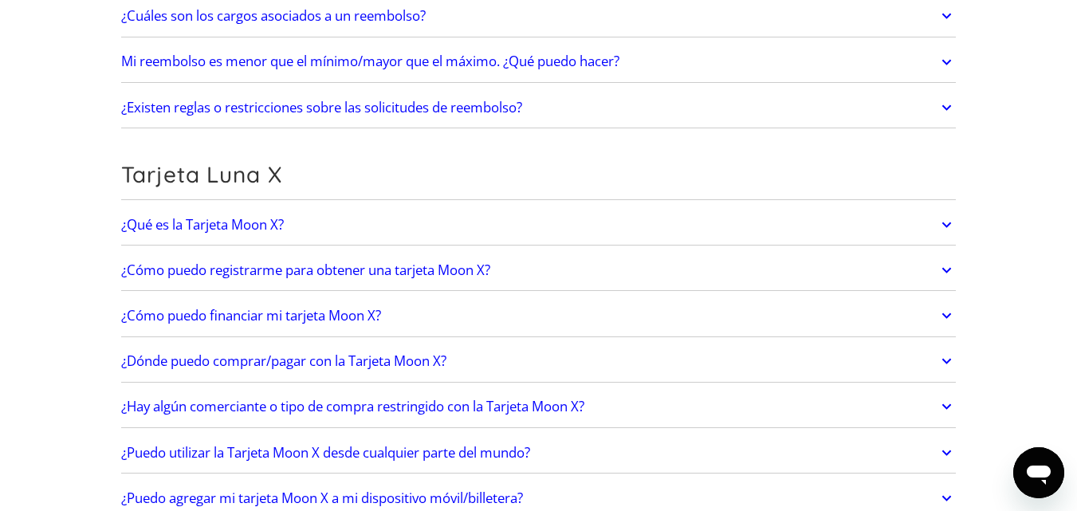
scroll to position [877, 0]
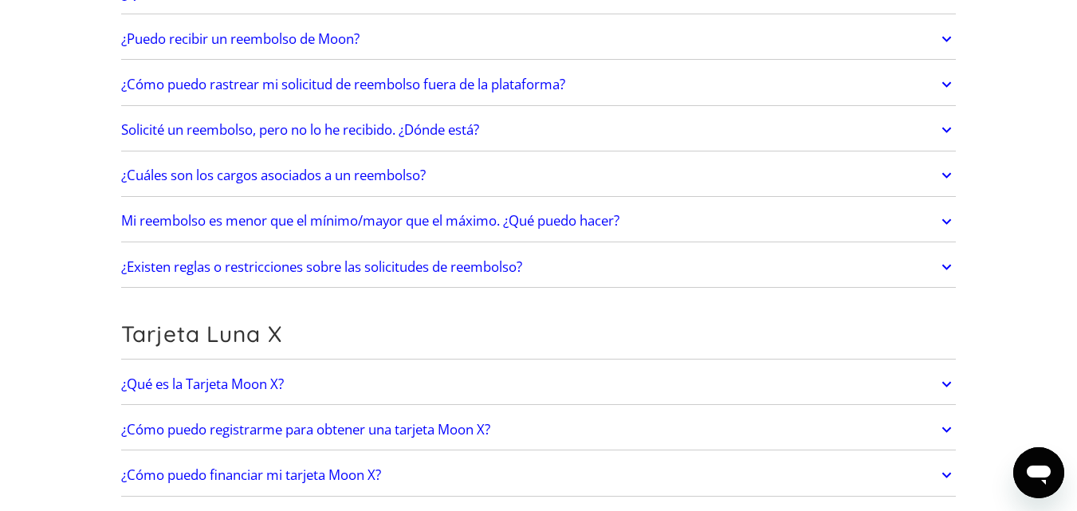
click at [323, 375] on link "¿Qué es la Tarjeta Moon X?" at bounding box center [538, 383] width 835 height 33
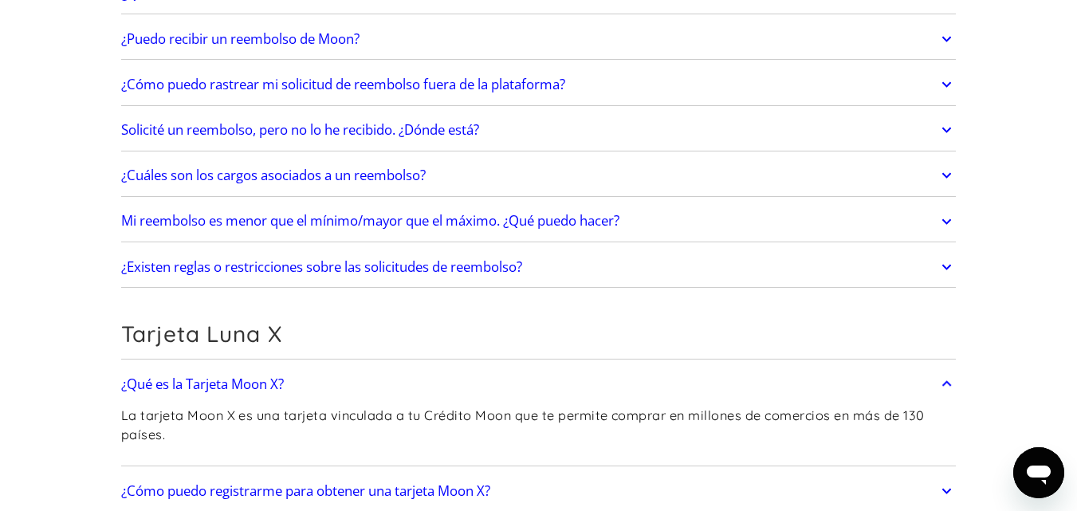
click at [323, 375] on link "¿Qué es la Tarjeta Moon X?" at bounding box center [538, 383] width 835 height 33
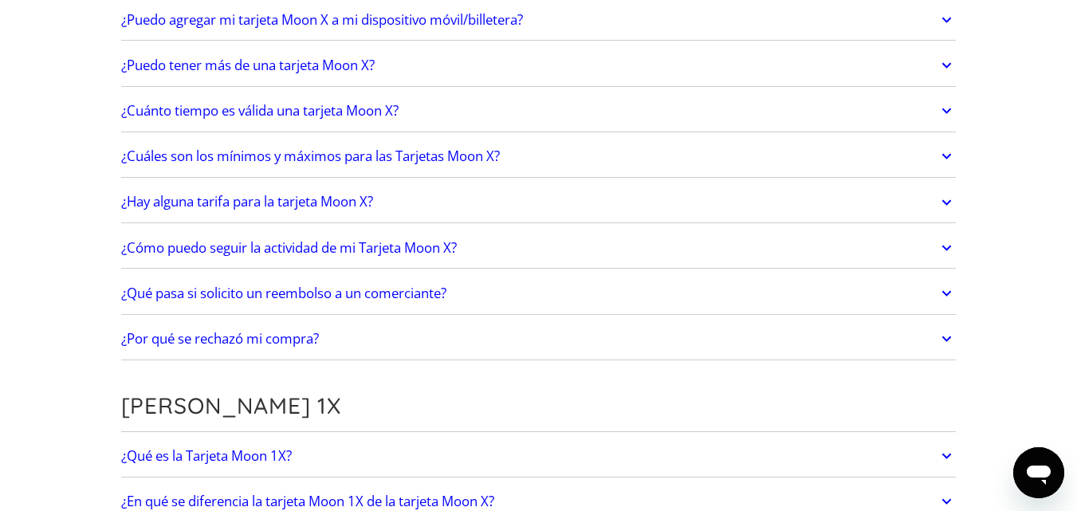
scroll to position [1674, 0]
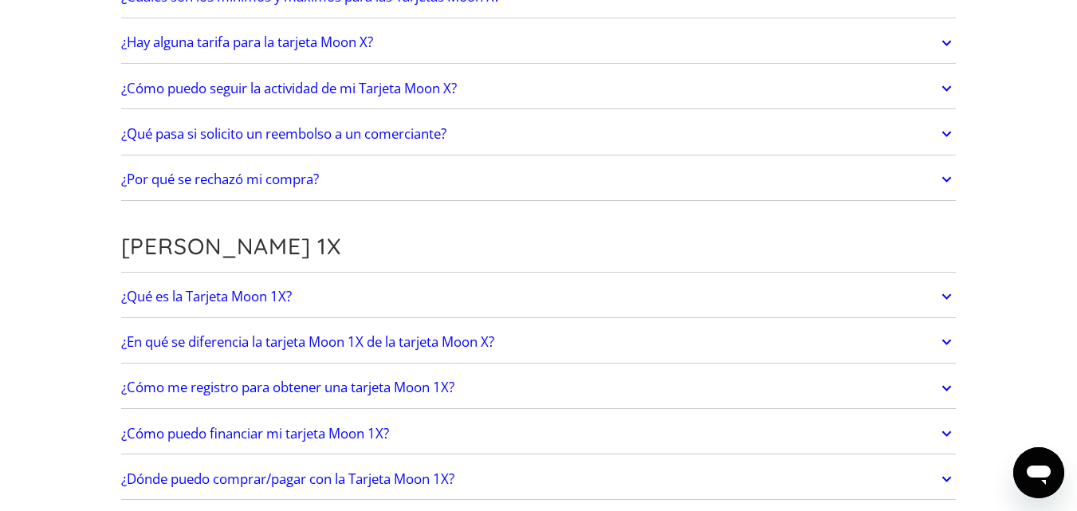
click at [328, 291] on link "¿Qué es la Tarjeta Moon 1X?" at bounding box center [538, 296] width 835 height 33
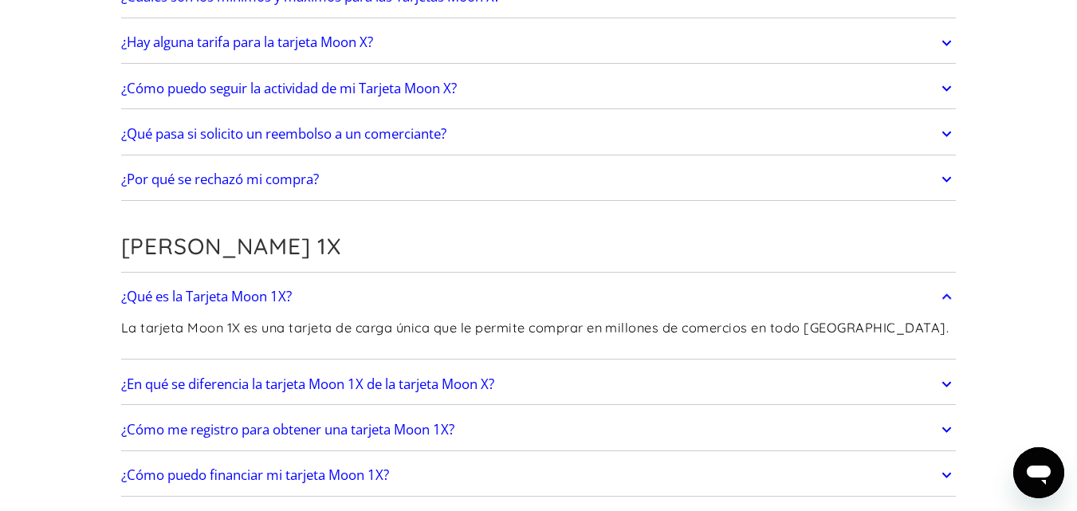
click at [328, 291] on link "¿Qué es la Tarjeta Moon 1X?" at bounding box center [538, 296] width 835 height 33
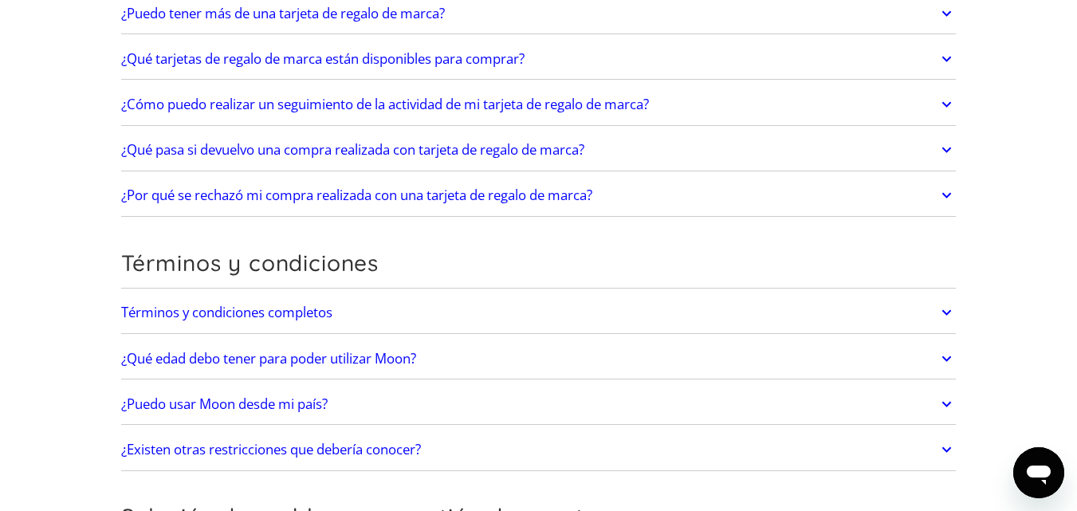
scroll to position [3107, 0]
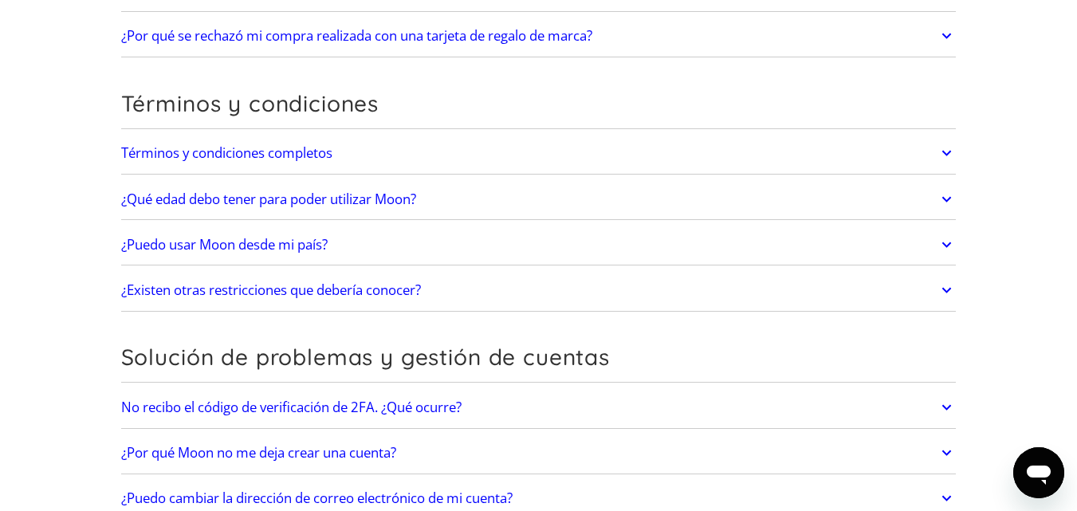
click at [338, 216] on div "¿Qué edad debo tener para poder utilizar Moon? Debes tener 18 años o más para p…" at bounding box center [538, 199] width 835 height 41
click at [341, 210] on link "¿Qué edad debo tener para poder utilizar Moon?" at bounding box center [538, 199] width 835 height 33
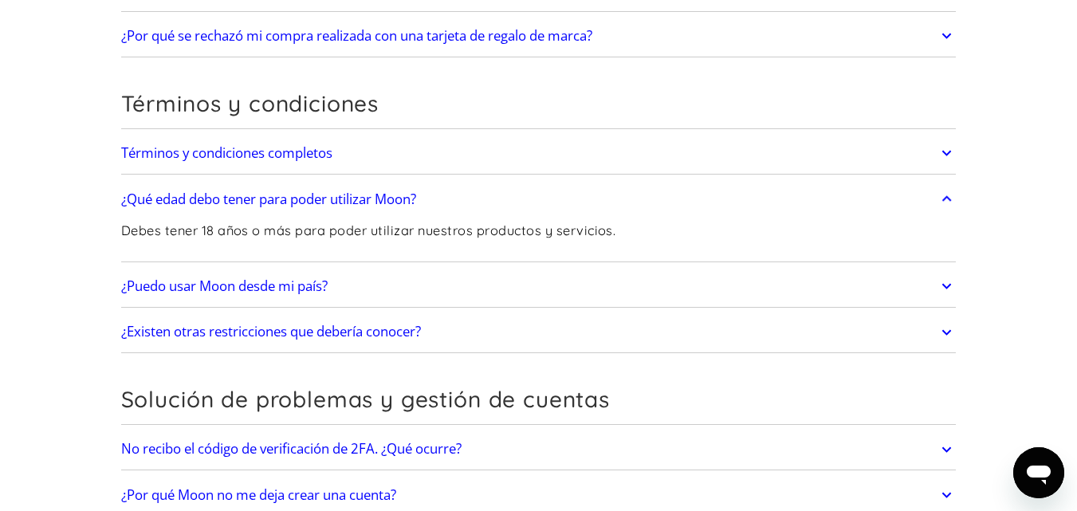
click at [349, 200] on font "¿Qué edad debo tener para poder utilizar Moon?" at bounding box center [268, 199] width 295 height 18
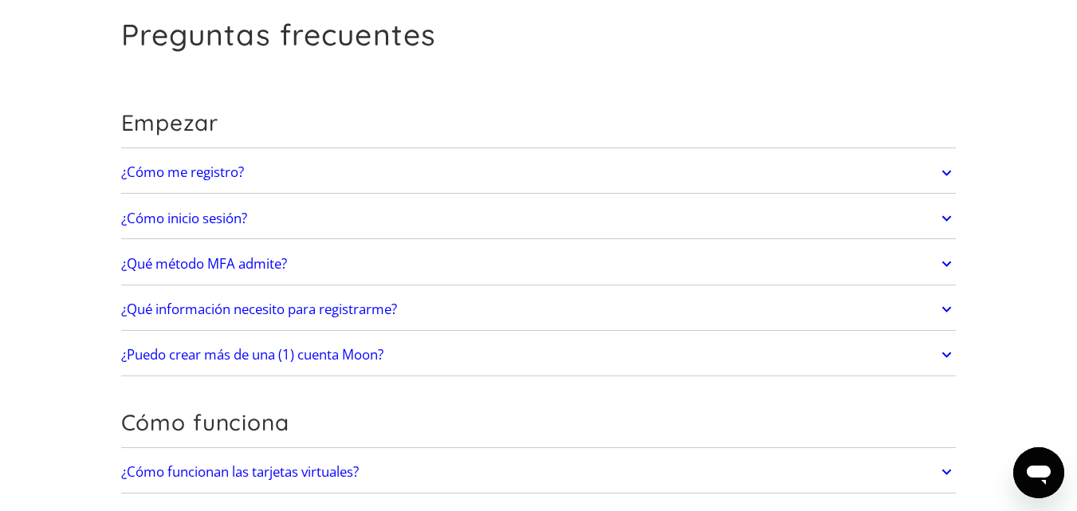
scroll to position [0, 0]
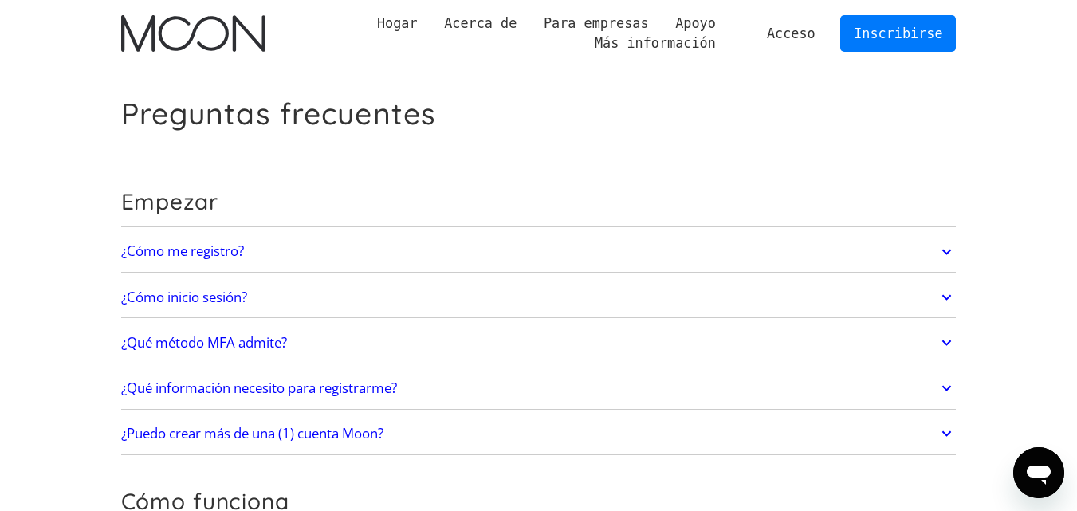
click at [809, 29] on font "Acceso" at bounding box center [791, 34] width 49 height 16
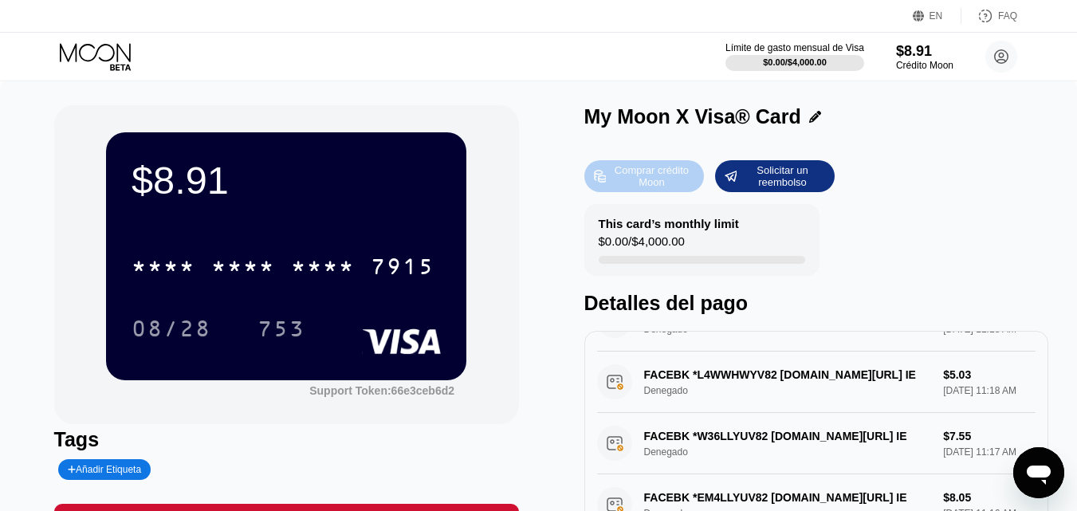
click at [676, 175] on div "Comprar crédito Moon" at bounding box center [651, 176] width 88 height 26
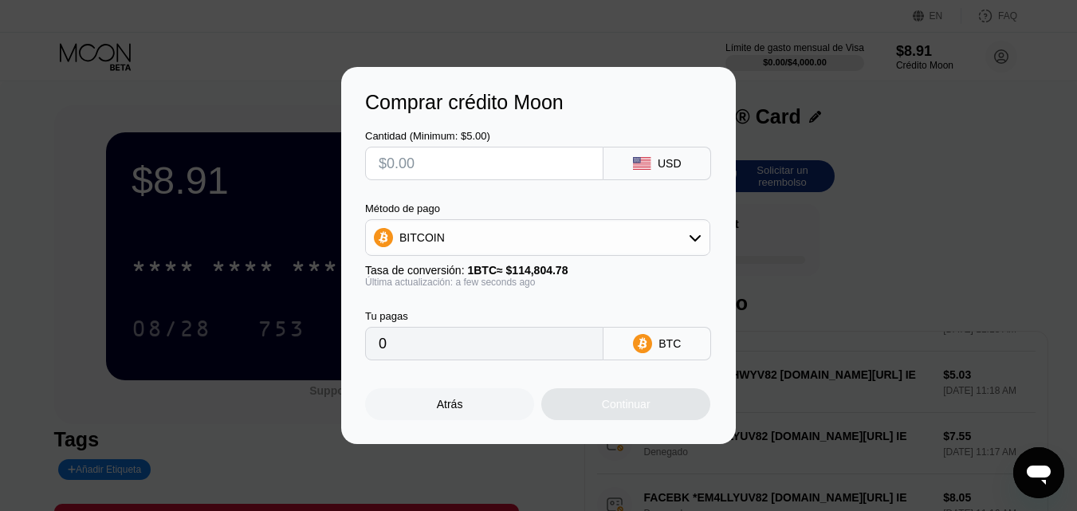
click at [999, 147] on div "Comprar crédito Moon Cantidad (Minimum: $5.00) USD Método de pago BITCOIN Tasa …" at bounding box center [538, 255] width 1077 height 377
click at [477, 404] on div "Atrás" at bounding box center [449, 404] width 169 height 32
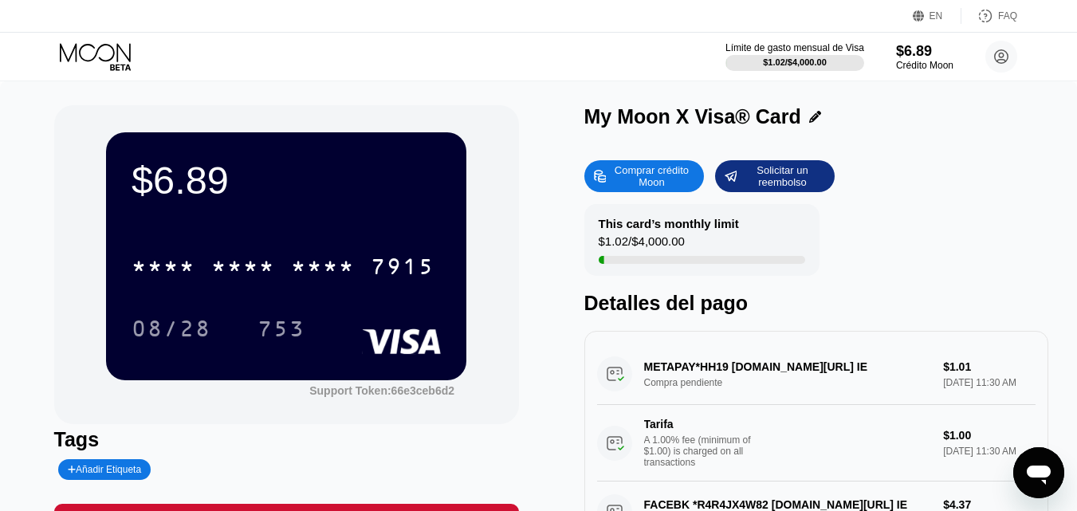
scroll to position [80, 0]
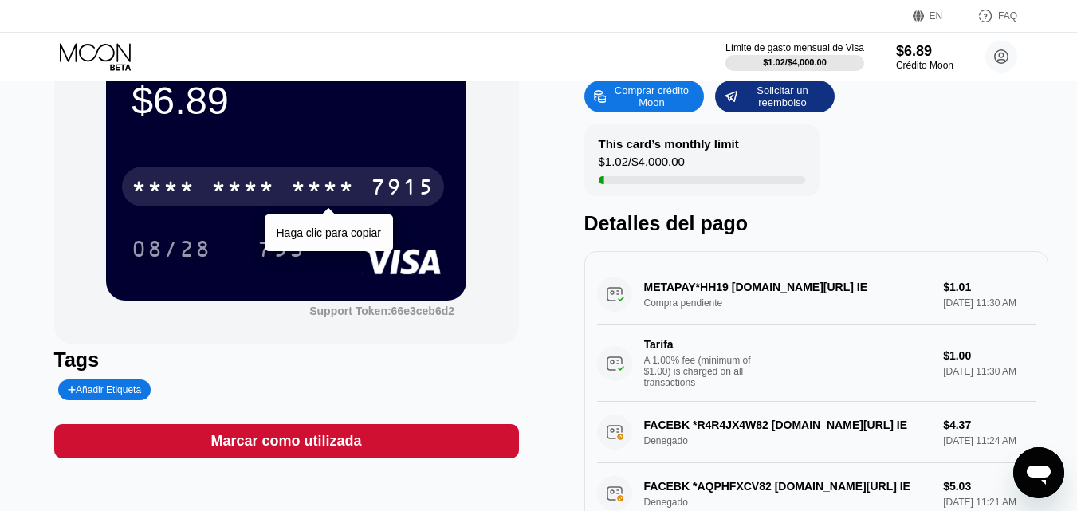
click at [277, 186] on div "* * * * * * * * * * * * 7915" at bounding box center [283, 187] width 322 height 40
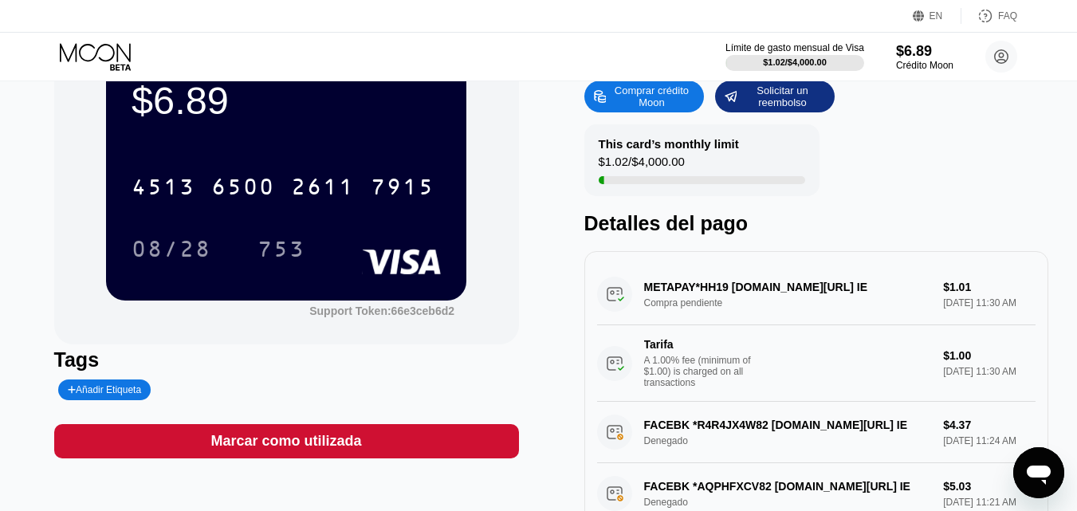
scroll to position [0, 0]
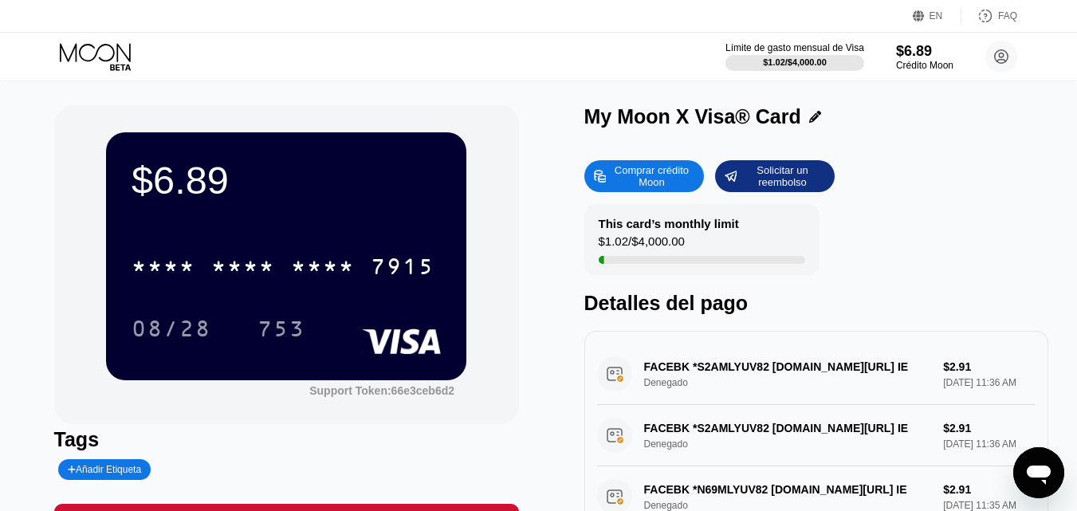
click at [888, 243] on div "This card’s monthly limit $1.02 / $4,000.00 Detalles del pago" at bounding box center [816, 259] width 465 height 111
click at [940, 8] on div "EN" at bounding box center [937, 16] width 49 height 16
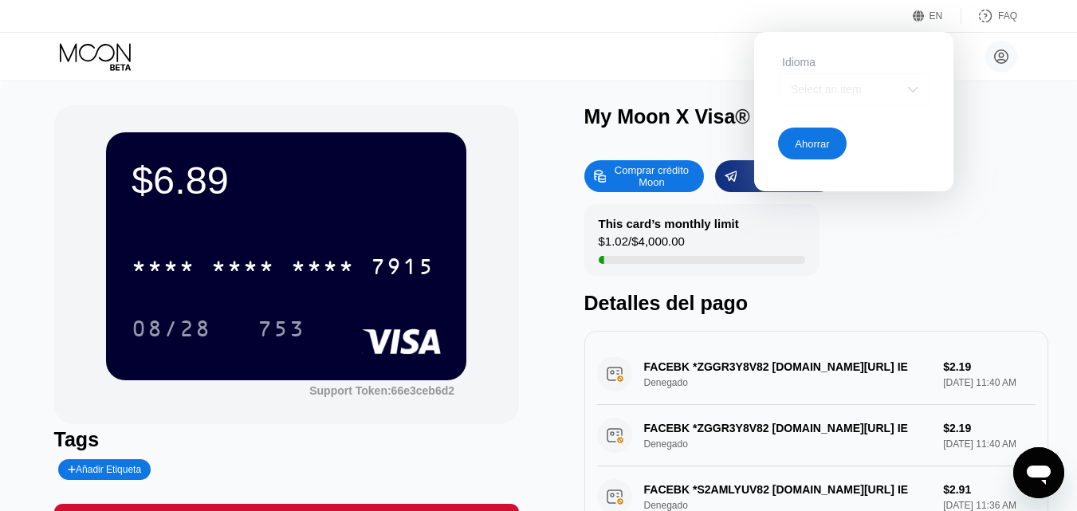
click at [869, 96] on div "Select an item" at bounding box center [842, 89] width 110 height 13
click at [1072, 125] on div "$6.89 * * * * * * * * * * * * 7915 08/28 753 Support Token: 66e3ceb6d2 Tags Aña…" at bounding box center [538, 365] width 1077 height 568
click at [1019, 69] on div "[PERSON_NAME] [EMAIL_ADDRESS][DOMAIN_NAME]  [PERSON_NAME] Apoyo Carreras Sobre…" at bounding box center [538, 57] width 1077 height 48
click at [1004, 128] on div "My Moon X Visa® Card" at bounding box center [816, 116] width 465 height 23
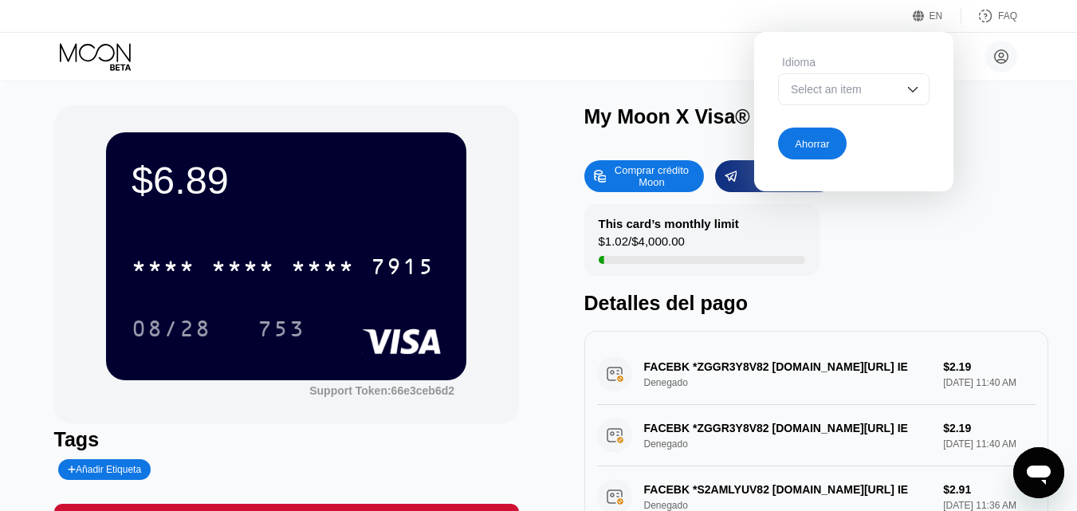
click at [993, 111] on div "My Moon X Visa® Card" at bounding box center [816, 116] width 465 height 23
click at [806, 135] on div "Ahorrar" at bounding box center [812, 144] width 69 height 32
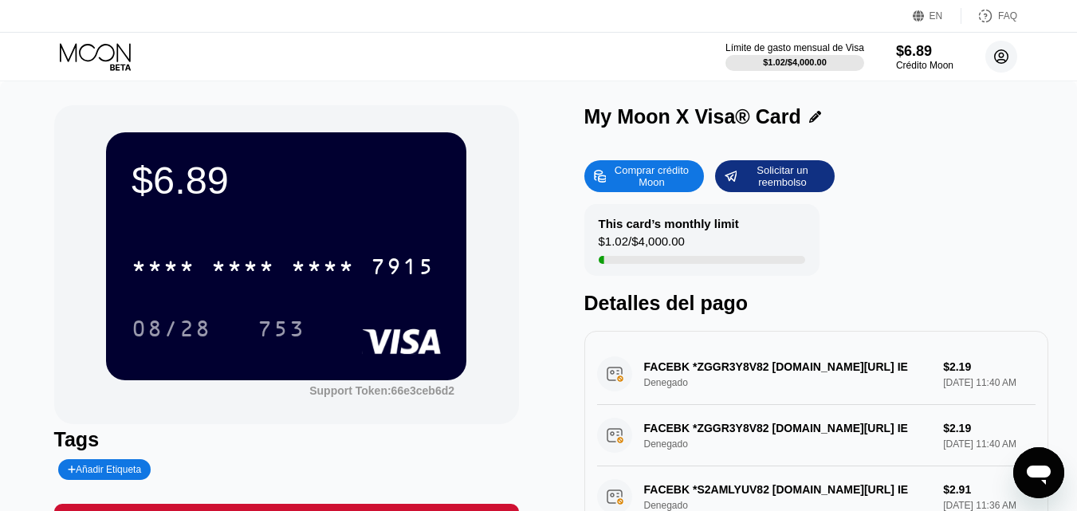
click at [1007, 52] on circle at bounding box center [1001, 57] width 32 height 32
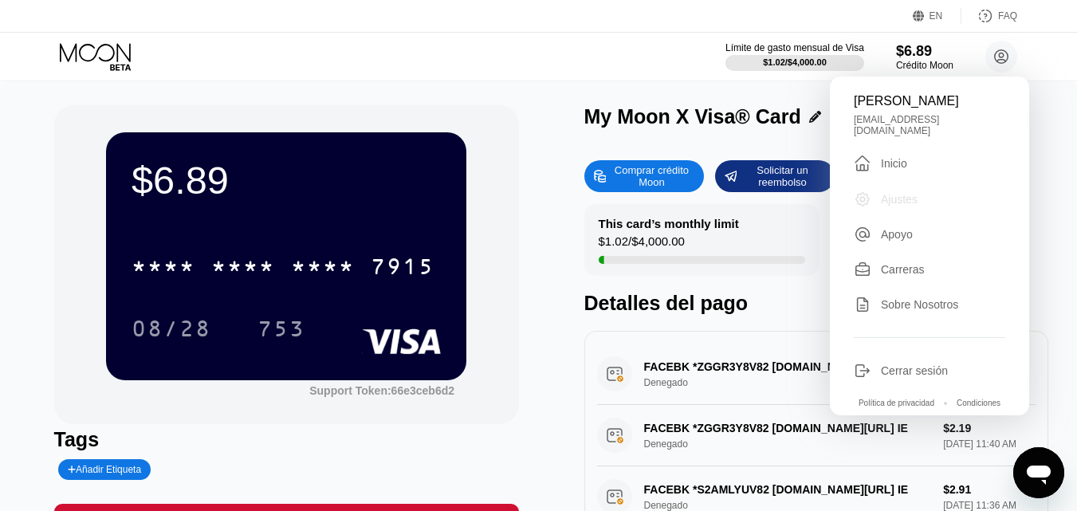
click at [905, 193] on div "Ajustes" at bounding box center [899, 199] width 37 height 13
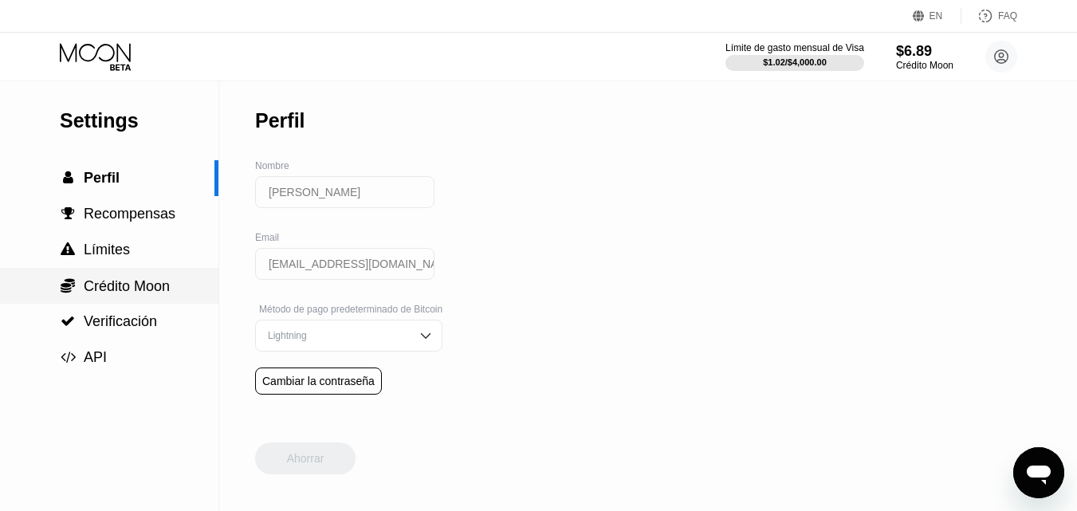
click at [155, 282] on span "Crédito Moon" at bounding box center [127, 286] width 86 height 16
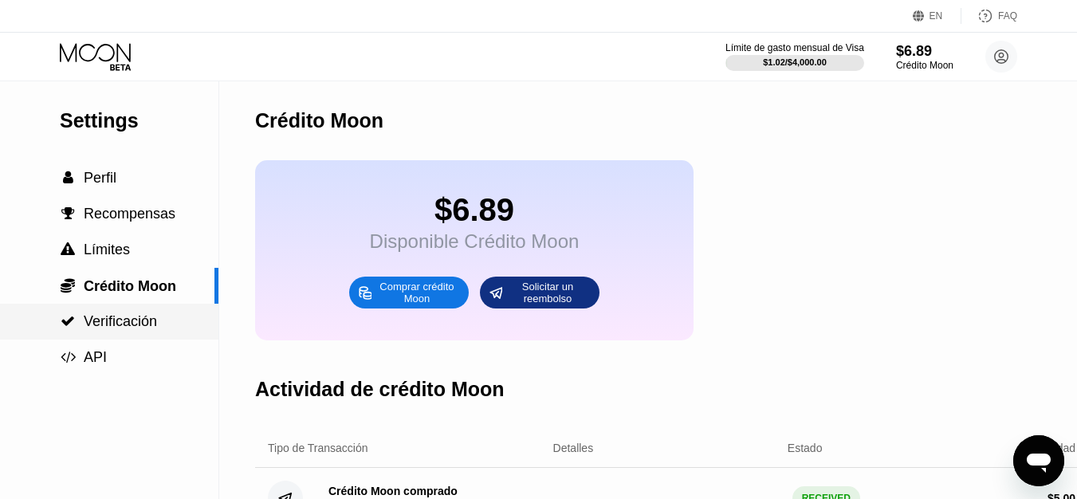
click at [147, 329] on span "Verificación" at bounding box center [120, 321] width 73 height 16
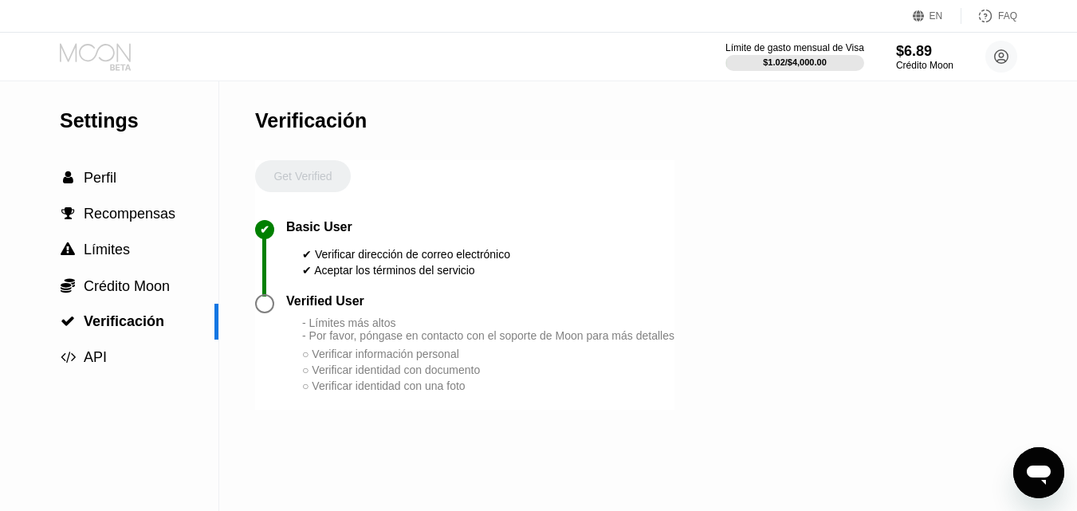
click at [101, 54] on icon at bounding box center [97, 57] width 74 height 28
